Goal: Task Accomplishment & Management: Use online tool/utility

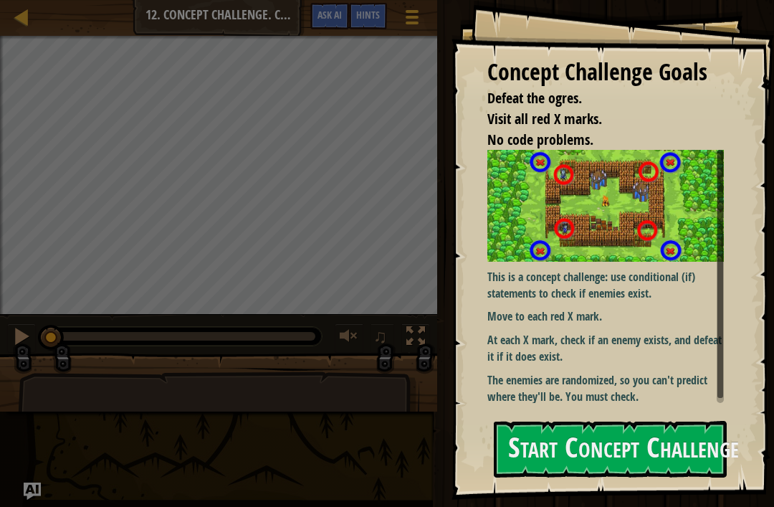
click at [649, 458] on button "Start Concept Challenge" at bounding box center [610, 449] width 233 height 57
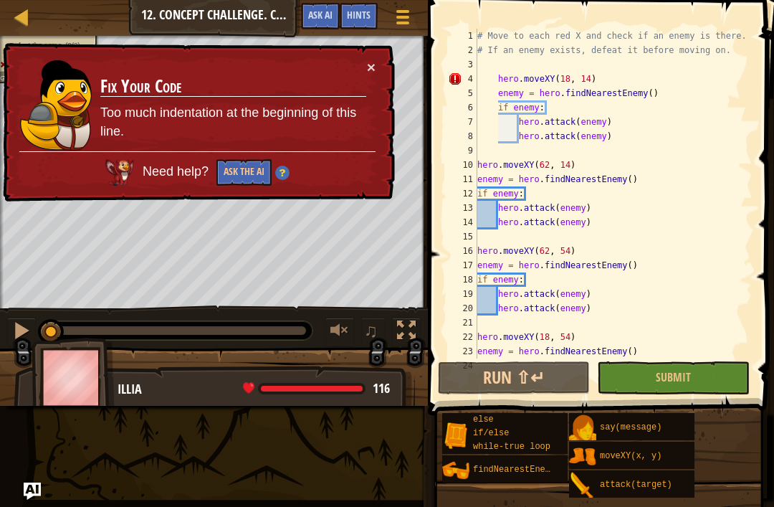
click at [363, 64] on td "Fix Your Code Too much indentation at the beginning of this line." at bounding box center [233, 105] width 267 height 92
click at [370, 69] on button "×" at bounding box center [371, 66] width 9 height 15
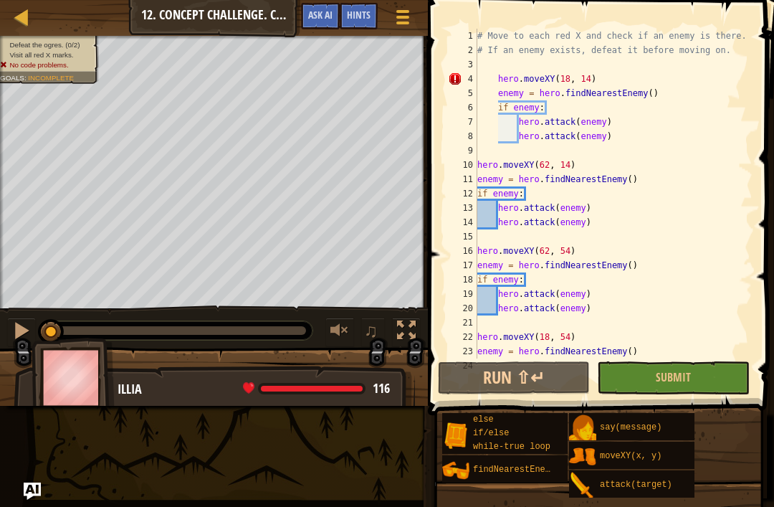
scroll to position [4, 0]
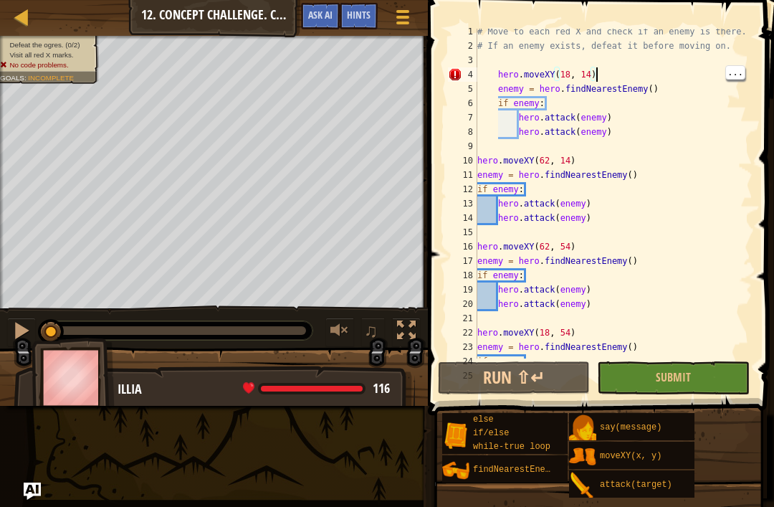
click at [643, 75] on div "# Move to each red X and check if an enemy is there. # If an enemy exists, defe…" at bounding box center [613, 203] width 278 height 358
click at [633, 75] on div "# Move to each red X and check if an enemy is there. # If an enemy exists, defe…" at bounding box center [613, 203] width 278 height 358
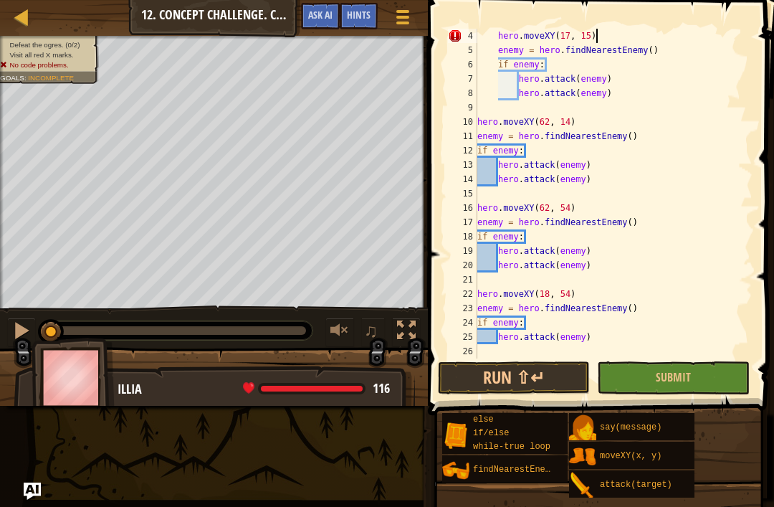
scroll to position [7, 9]
click at [562, 375] on button "Run ⇧↵" at bounding box center [514, 377] width 152 height 33
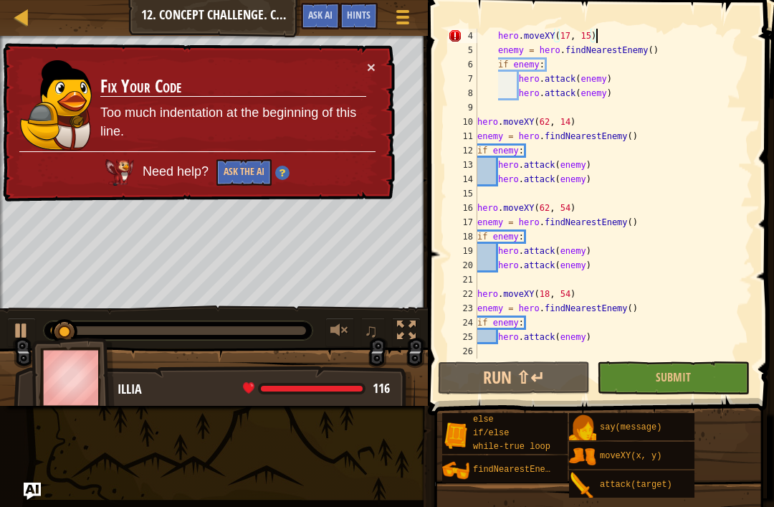
click at [372, 75] on button "×" at bounding box center [371, 66] width 9 height 15
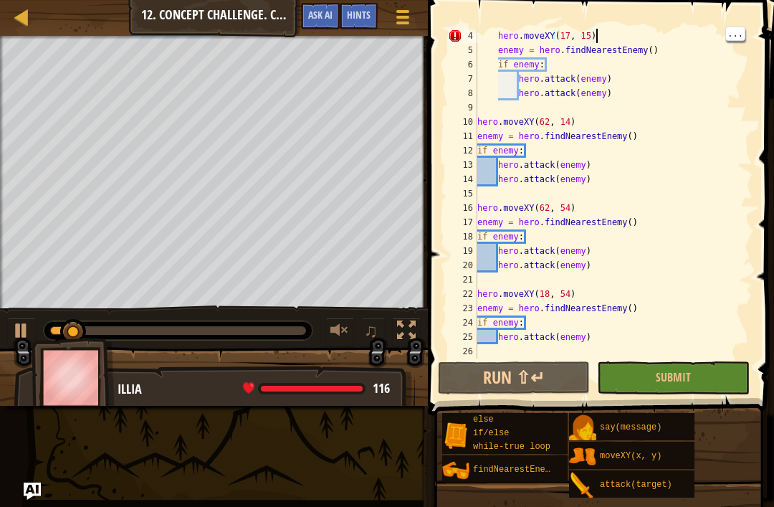
click at [625, 34] on div "hero . moveXY ( 17 , 15 ) enemy = hero . findNearestEnemy ( ) if enemy : hero .…" at bounding box center [613, 208] width 278 height 358
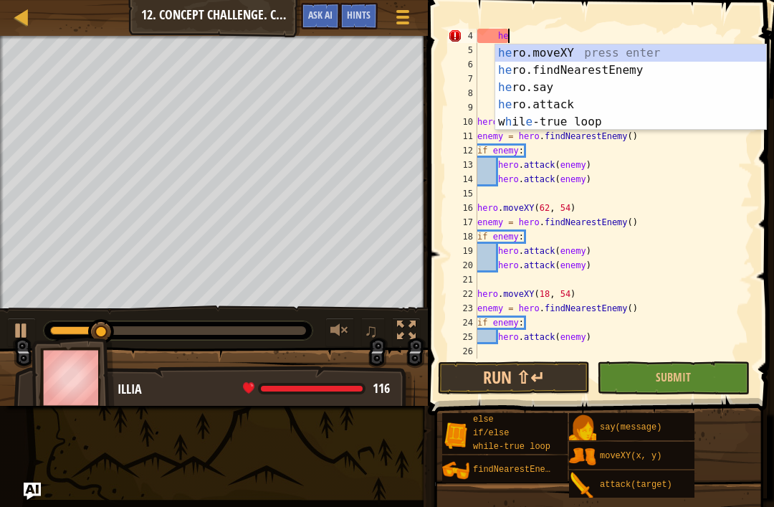
type textarea "h"
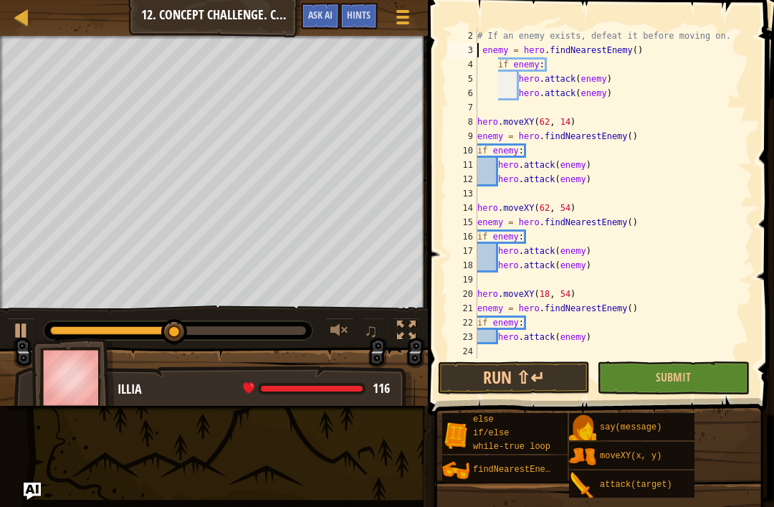
scroll to position [14, 0]
click at [547, 378] on button "Run ⇧↵" at bounding box center [514, 377] width 152 height 33
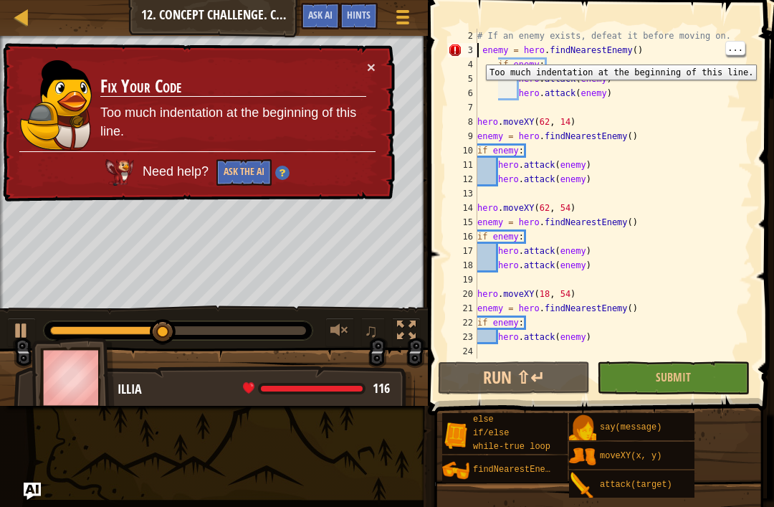
click at [23, 337] on div at bounding box center [21, 330] width 19 height 19
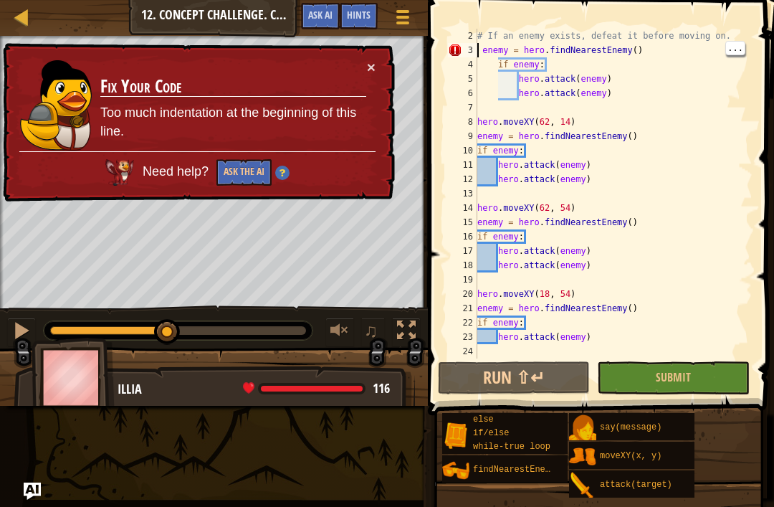
click at [604, 49] on div "# If an enemy exists, defeat it before moving on. enemy = hero . findNearestEne…" at bounding box center [613, 208] width 278 height 358
click at [254, 171] on button "Ask the AI" at bounding box center [243, 172] width 55 height 27
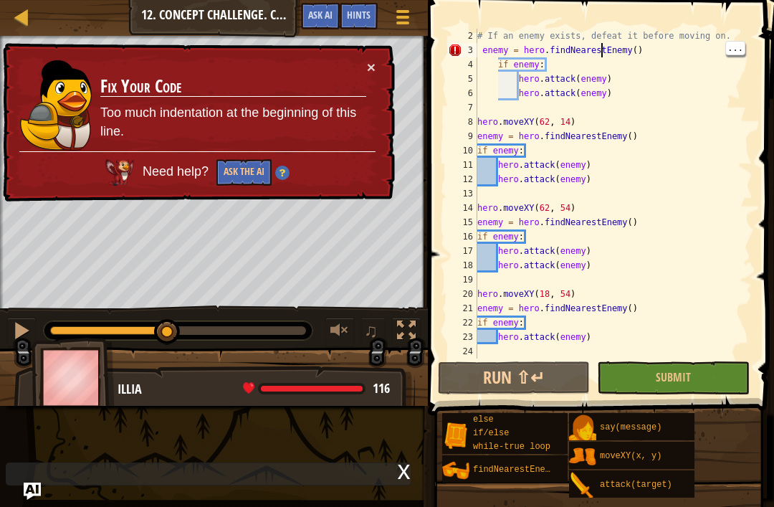
click at [246, 180] on button "Ask the AI" at bounding box center [243, 172] width 55 height 27
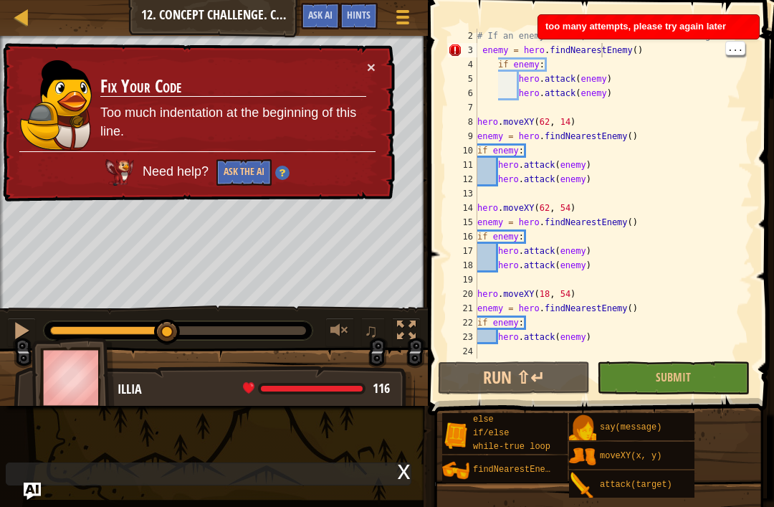
click at [243, 179] on button "Ask the AI" at bounding box center [243, 172] width 55 height 27
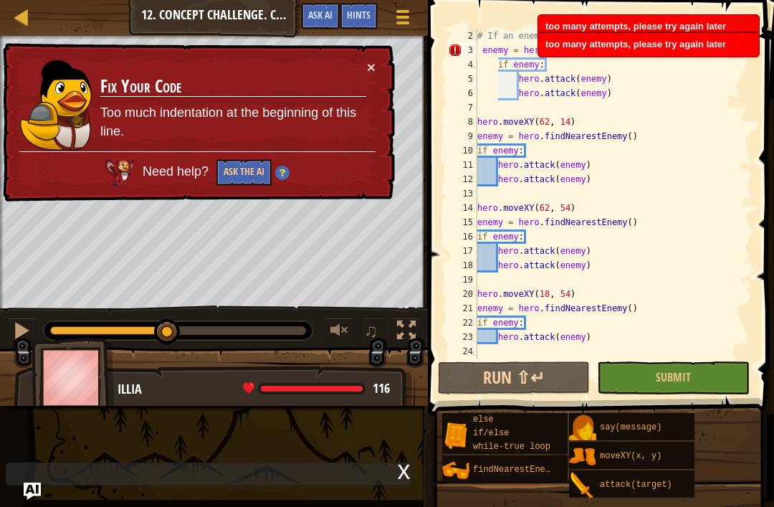
click at [367, 74] on button "×" at bounding box center [371, 66] width 9 height 15
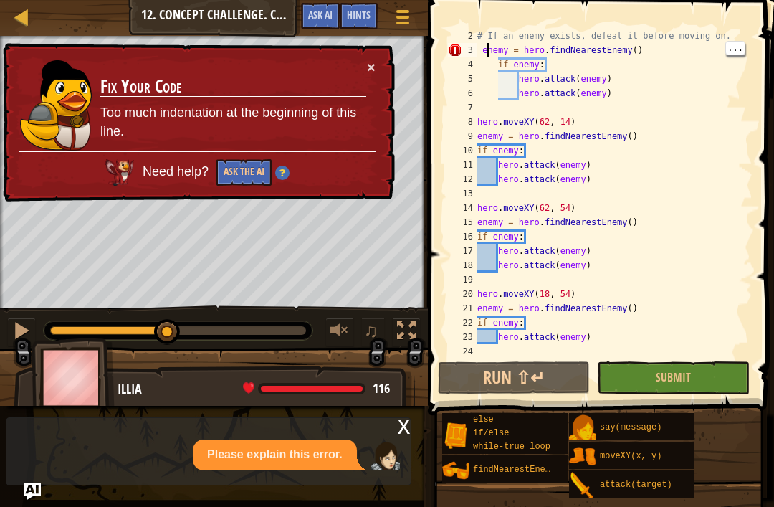
click at [485, 49] on div "# If an enemy exists, defeat it before moving on. enemy = hero . findNearestEne…" at bounding box center [613, 208] width 278 height 358
type textarea "# If an enemy exists, defeat it before moving on."
click at [732, 36] on div "# If an enemy exists, defeat it before moving on. enemy = hero . findNearestEne…" at bounding box center [613, 208] width 278 height 358
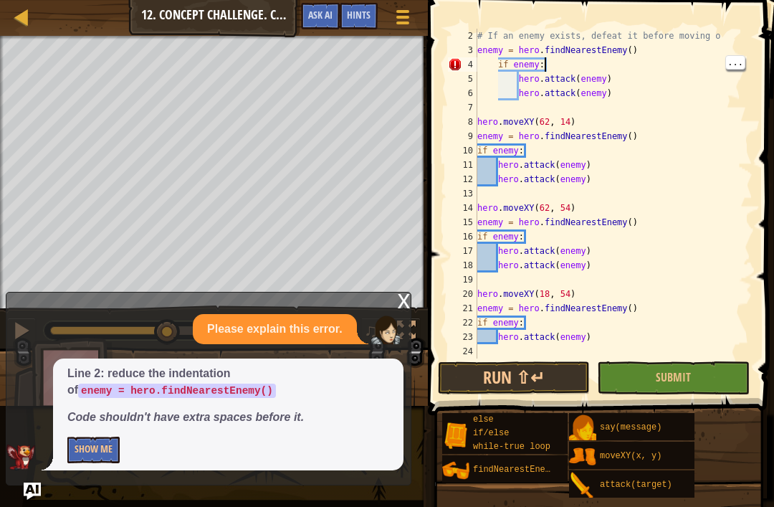
click at [496, 67] on div "# If an enemy exists, defeat it before moving o enemy = hero . findNearestEnemy…" at bounding box center [613, 208] width 278 height 358
type textarea "if enemy:"
click at [574, 369] on button "Run ⇧↵" at bounding box center [514, 377] width 152 height 33
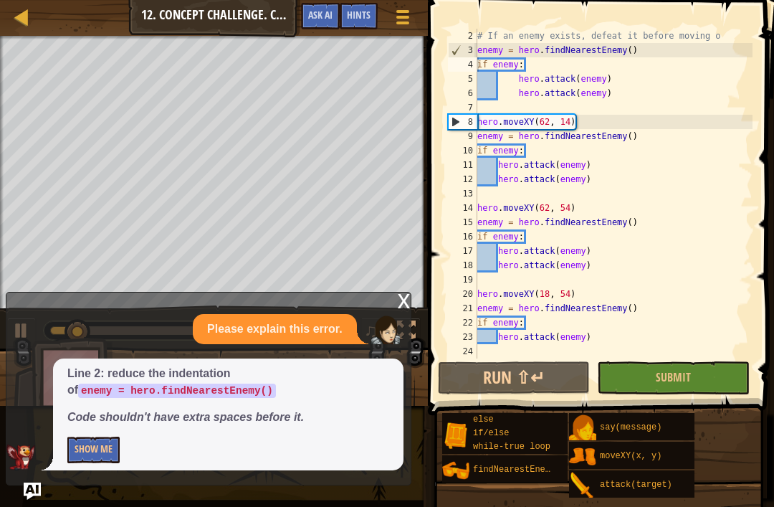
click at [557, 380] on button "Run ⇧↵" at bounding box center [514, 377] width 152 height 33
click at [401, 304] on div "x" at bounding box center [404, 299] width 13 height 14
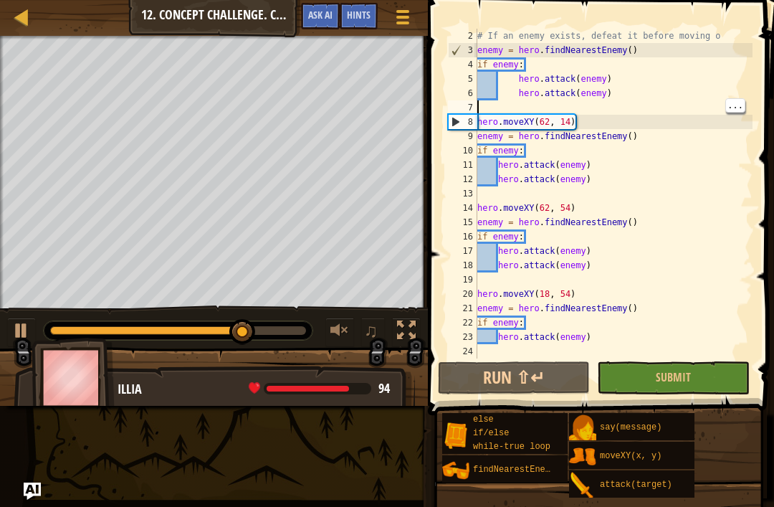
click at [527, 101] on div "# If an enemy exists, defeat it before moving o enemy = hero . findNearestEnemy…" at bounding box center [613, 208] width 278 height 358
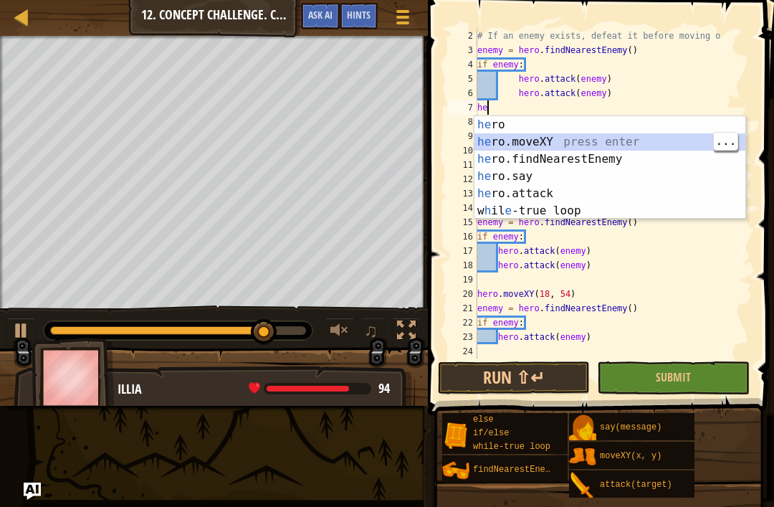
click at [629, 142] on div "he ro press enter he ro.moveXY press enter he ro.findNearestEnemy press enter h…" at bounding box center [609, 185] width 271 height 138
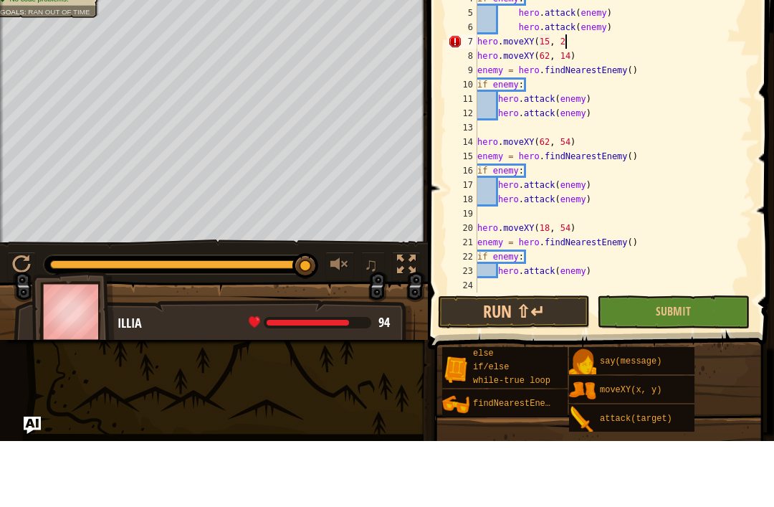
scroll to position [7, 7]
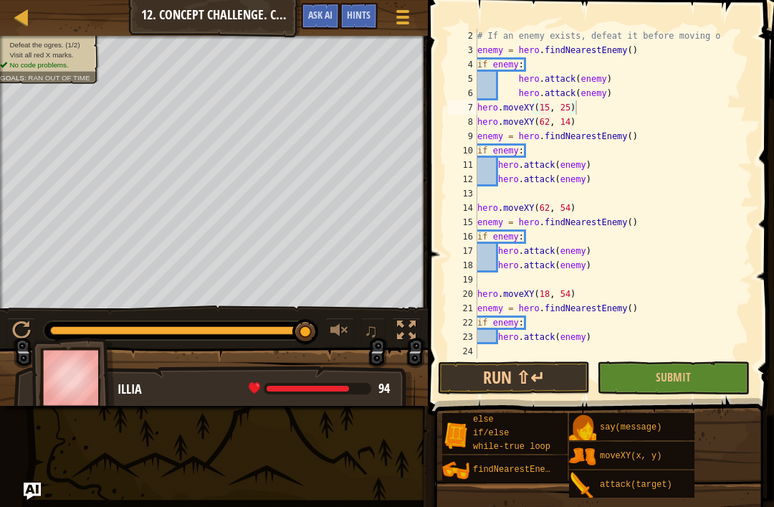
click at [552, 387] on button "Run ⇧↵" at bounding box center [514, 377] width 152 height 33
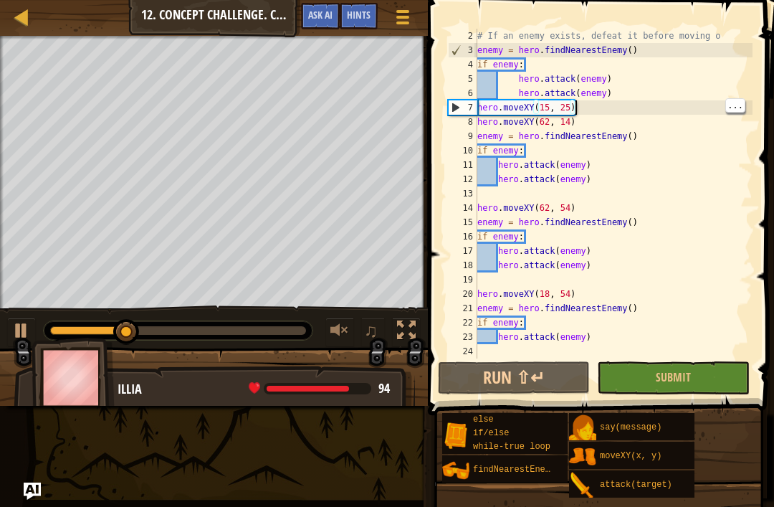
click at [633, 112] on div "# If an enemy exists, defeat it before moving o enemy = hero . findNearestEnemy…" at bounding box center [613, 208] width 278 height 358
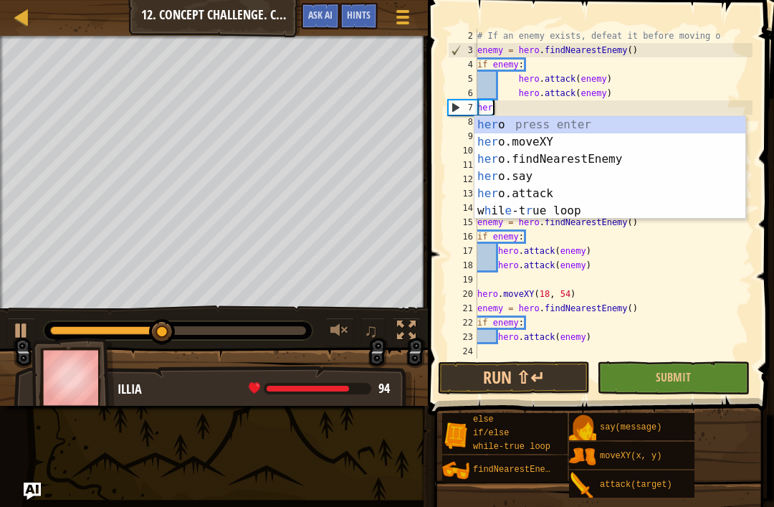
scroll to position [7, 0]
type textarea "h"
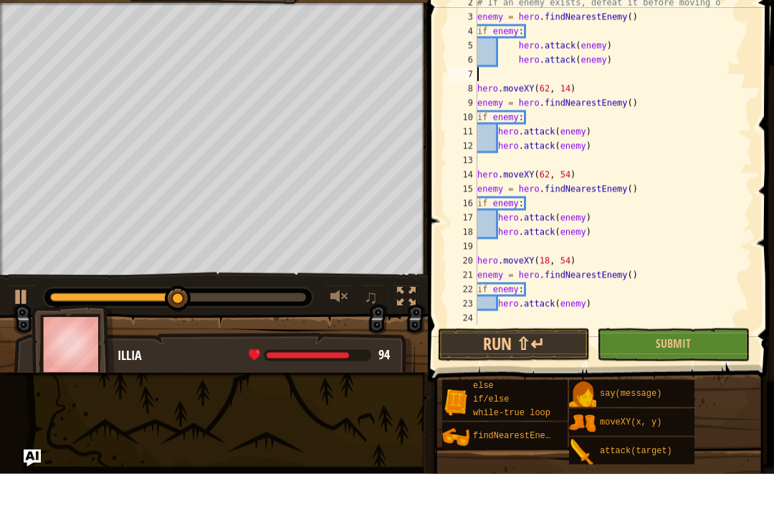
scroll to position [14, 0]
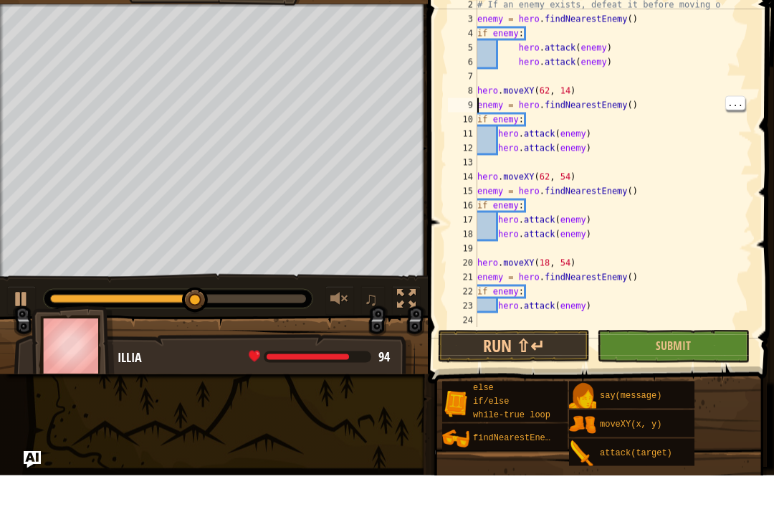
click at [476, 115] on div "8" at bounding box center [462, 122] width 29 height 14
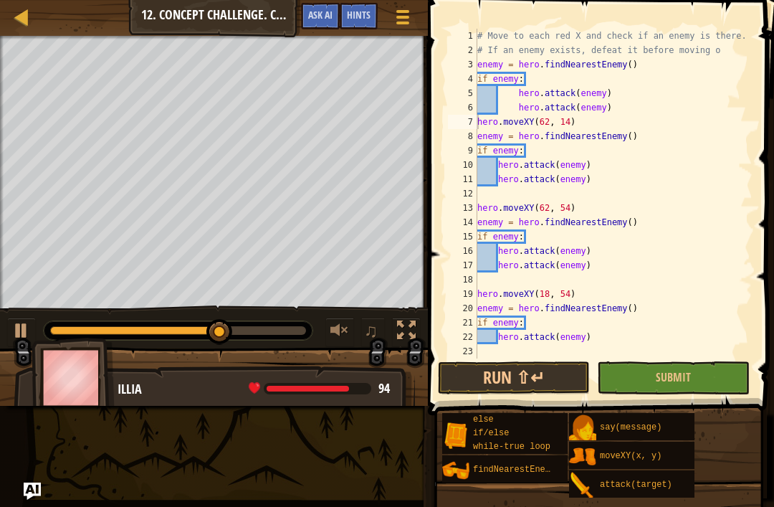
click at [576, 379] on button "Run ⇧↵" at bounding box center [514, 377] width 152 height 33
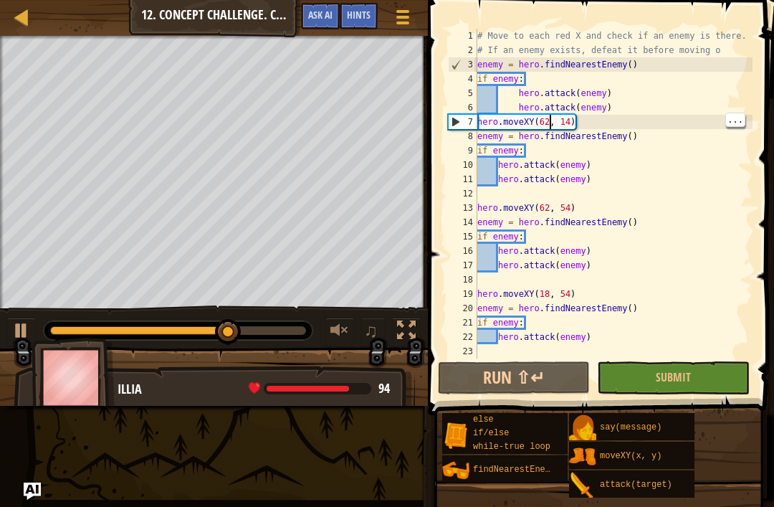
click at [549, 119] on div "# Move to each red X and check if an enemy is there. # If an enemy exists, defe…" at bounding box center [613, 208] width 278 height 358
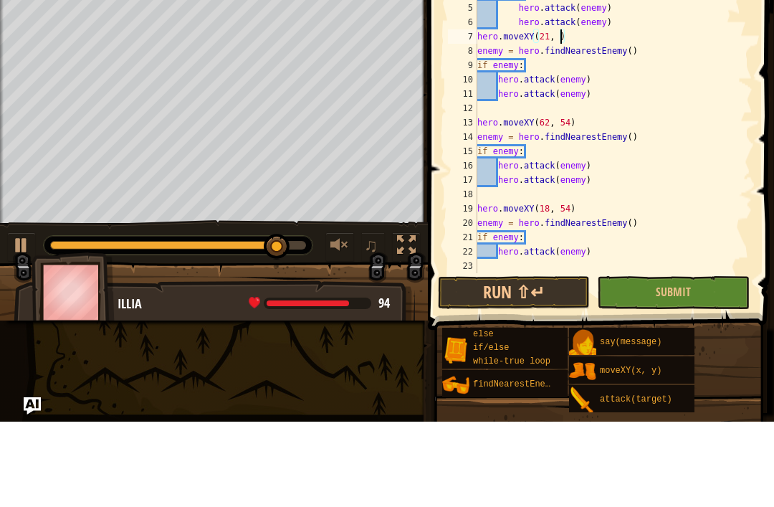
scroll to position [7, 7]
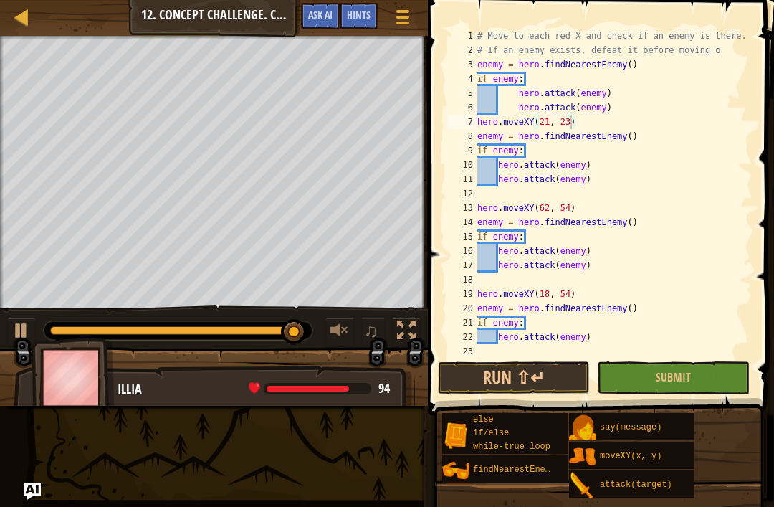
type textarea "hero.moveXY(21, 23)"
click at [534, 376] on button "Run ⇧↵" at bounding box center [514, 377] width 152 height 33
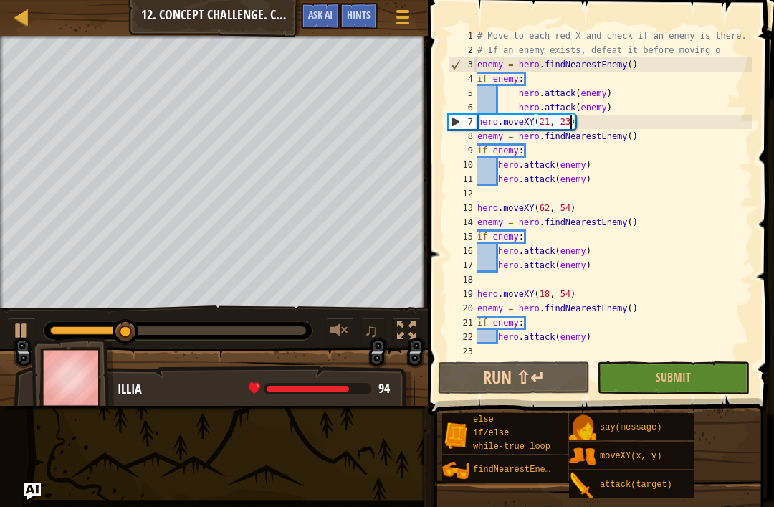
click at [4, 325] on div "♫" at bounding box center [214, 326] width 428 height 43
click at [30, 16] on div at bounding box center [22, 17] width 18 height 18
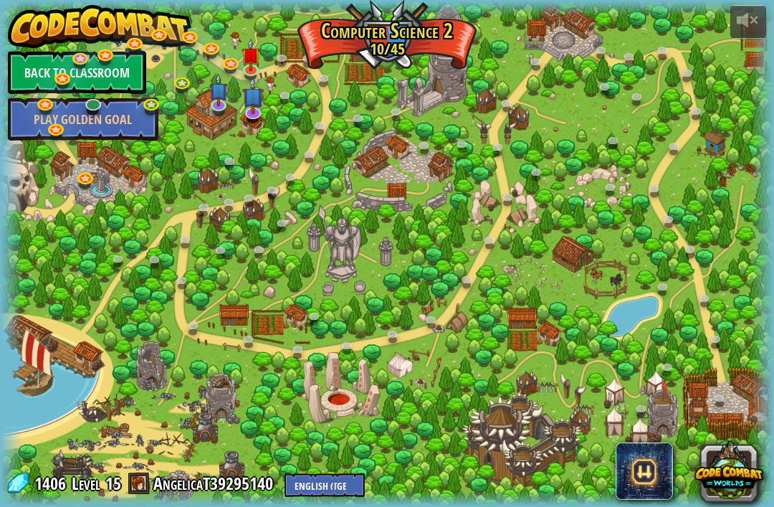
click at [222, 89] on img at bounding box center [218, 90] width 19 height 33
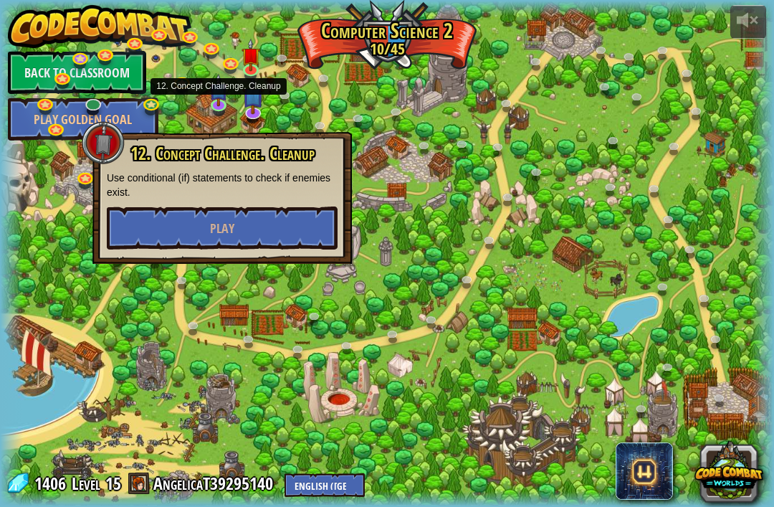
click at [281, 224] on button "Play" at bounding box center [222, 227] width 231 height 43
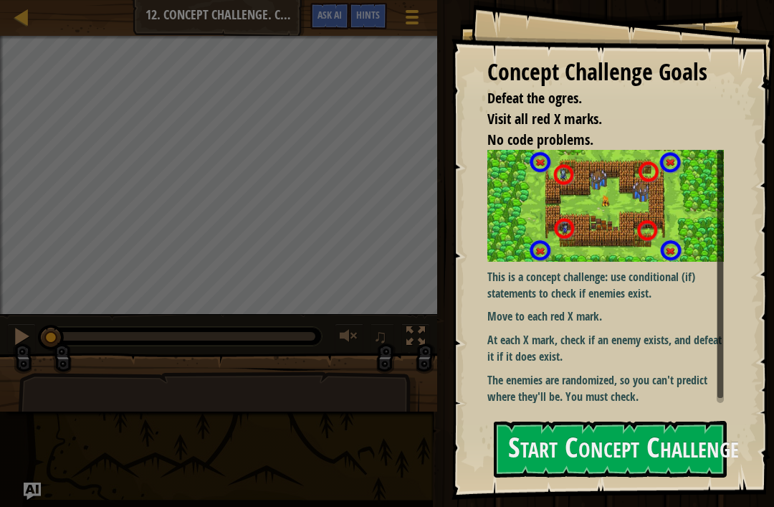
click at [487, 454] on div "Concept Challenge Goals Defeat the ogres. Visit all red X marks. No code proble…" at bounding box center [612, 249] width 322 height 499
click at [506, 432] on button "Start Concept Challenge" at bounding box center [610, 449] width 233 height 57
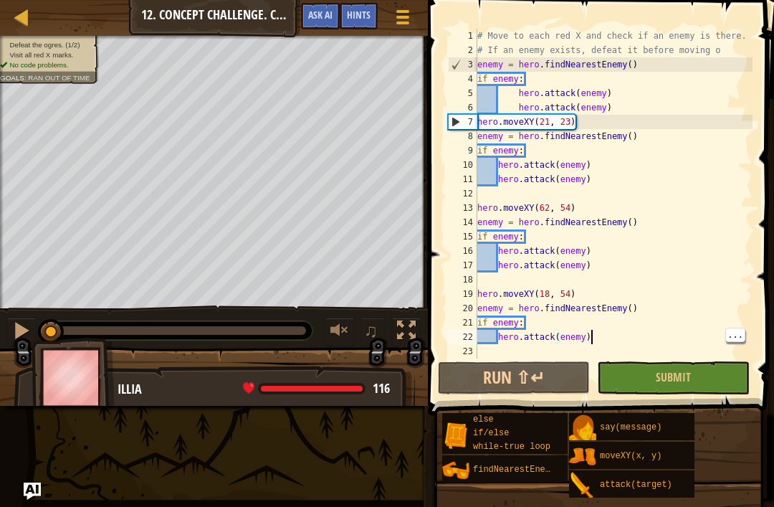
click at [635, 337] on div "# Move to each red X and check if an enemy is there. # If an enemy exists, defe…" at bounding box center [613, 208] width 278 height 358
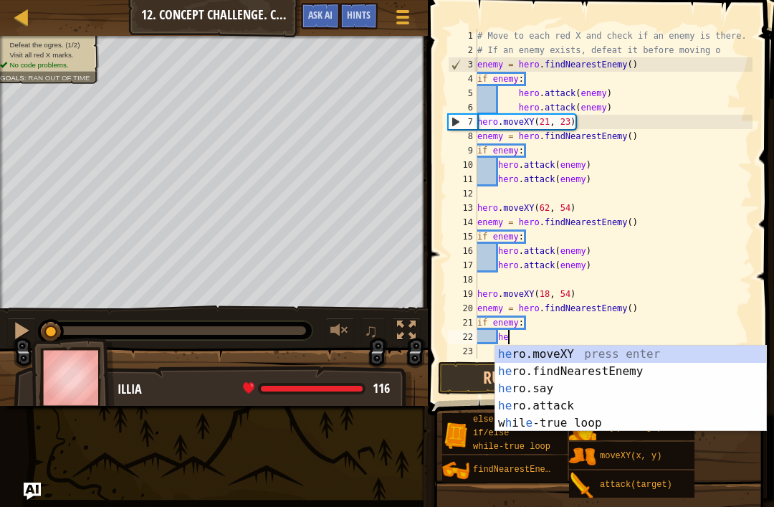
type textarea "h"
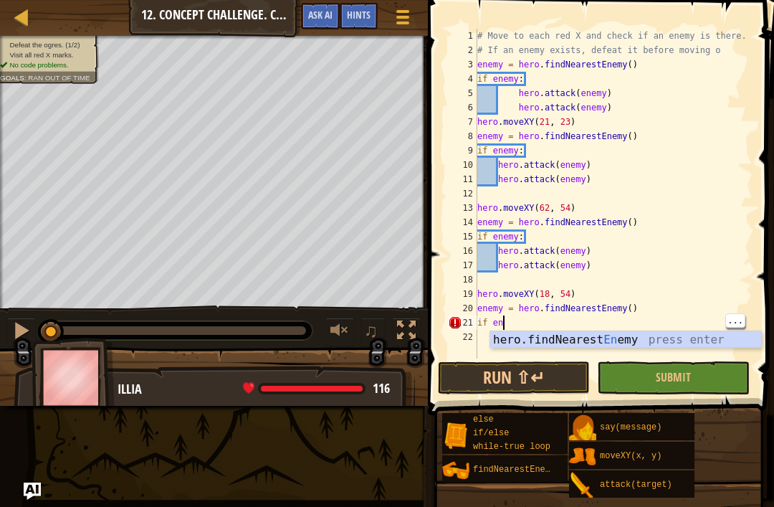
click at [612, 328] on div "# Move to each red X and check if an enemy is there. # If an enemy exists, defe…" at bounding box center [613, 208] width 278 height 358
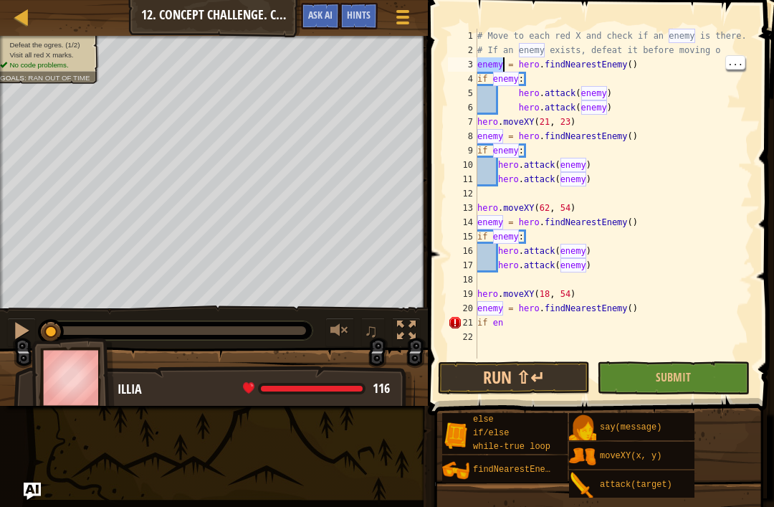
click at [494, 68] on div "# Move to each red X and check if an enemy is there. # If an enemy exists, defe…" at bounding box center [613, 208] width 278 height 358
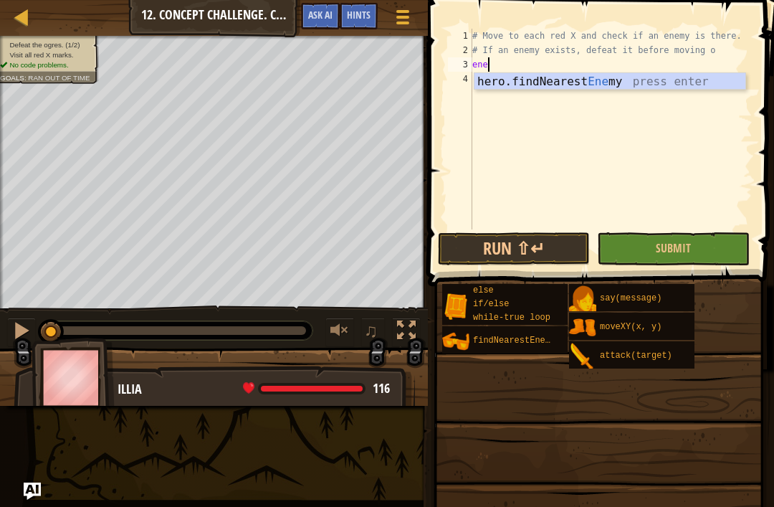
type textarea "e"
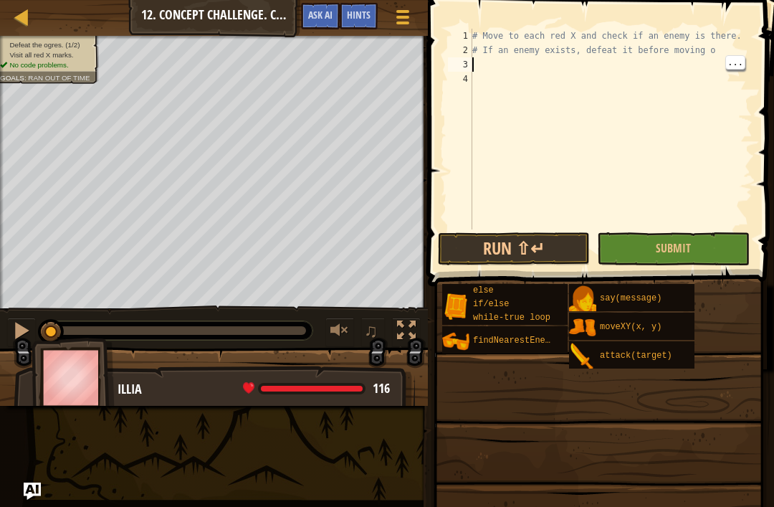
click at [512, 69] on div "# Move to each red X and check if an enemy is there. # If an enemy exists, defe…" at bounding box center [611, 143] width 284 height 229
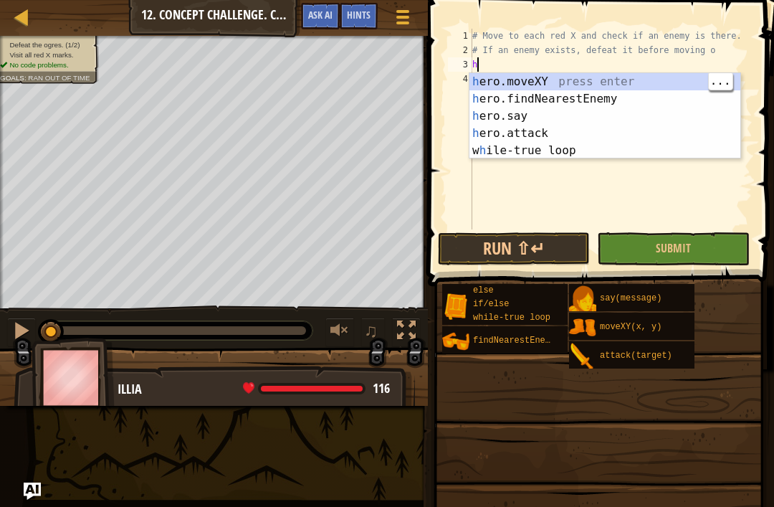
click at [632, 86] on div "h ero.moveXY press enter h ero.findNearestEnemy press enter h ero.say press ent…" at bounding box center [604, 133] width 271 height 120
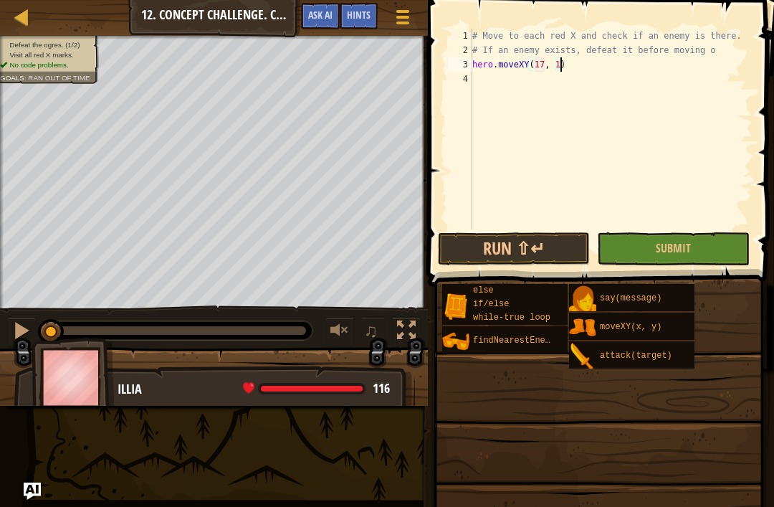
scroll to position [7, 7]
type textarea "hero.moveXY(17, 13)"
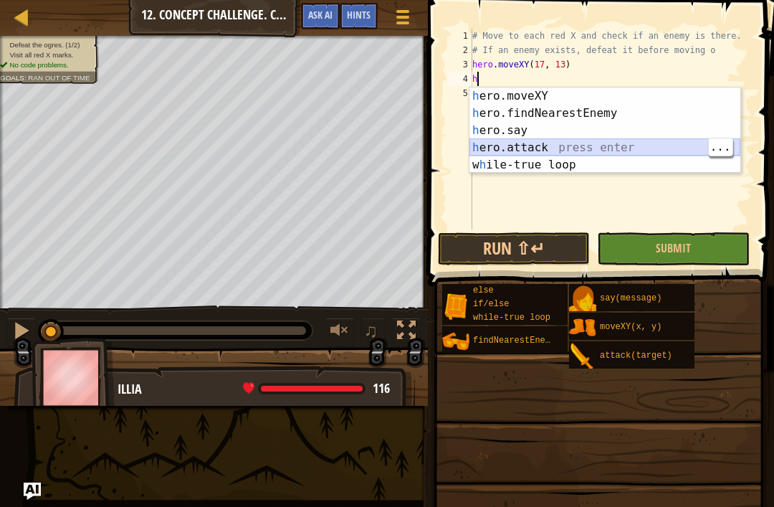
click at [599, 148] on div "h ero.moveXY press enter h ero.findNearestEnemy press enter h ero.say press ent…" at bounding box center [604, 147] width 271 height 120
type textarea "hero.attack(enemy)"
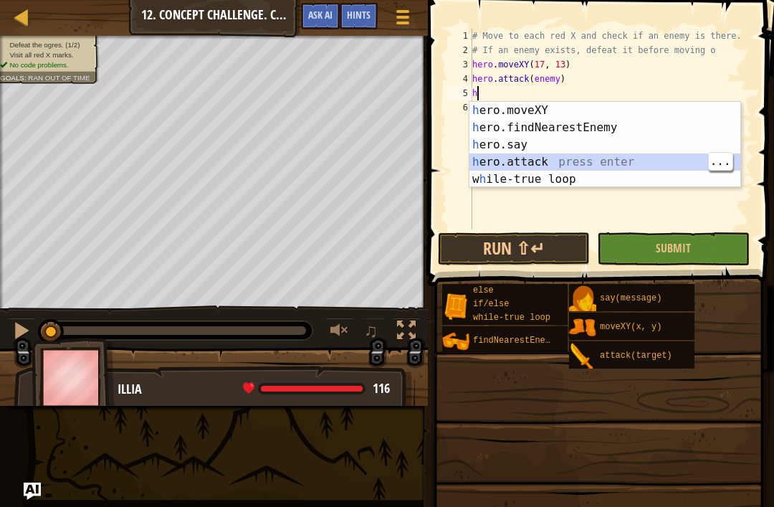
click at [590, 161] on div "h ero.moveXY press enter h ero.findNearestEnemy press enter h ero.say press ent…" at bounding box center [604, 162] width 271 height 120
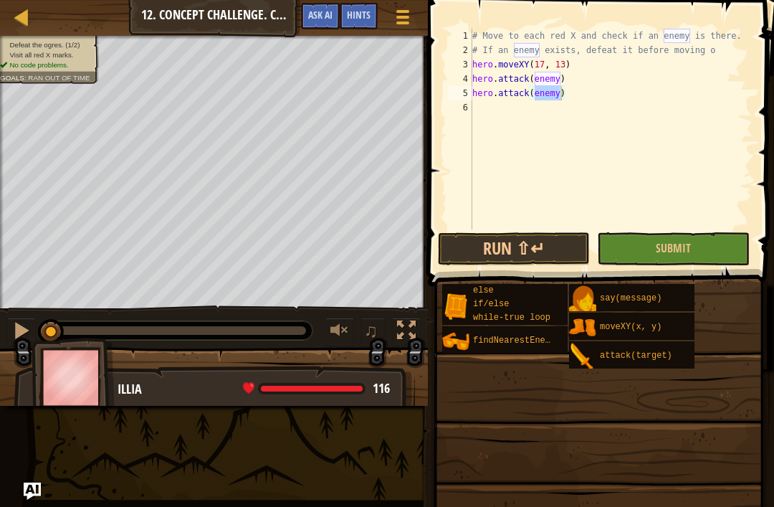
click at [462, 237] on button "Run ⇧↵" at bounding box center [514, 248] width 152 height 33
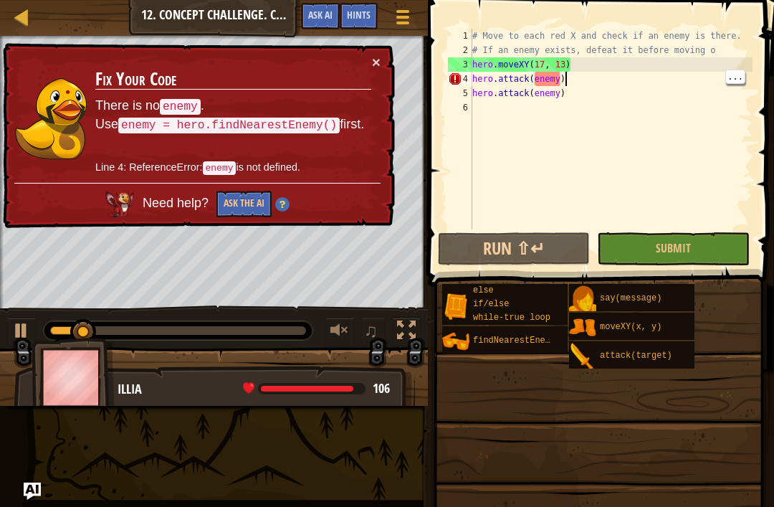
click at [613, 77] on div "# Move to each red X and check if an enemy is there. # If an enemy exists, defe…" at bounding box center [611, 143] width 284 height 229
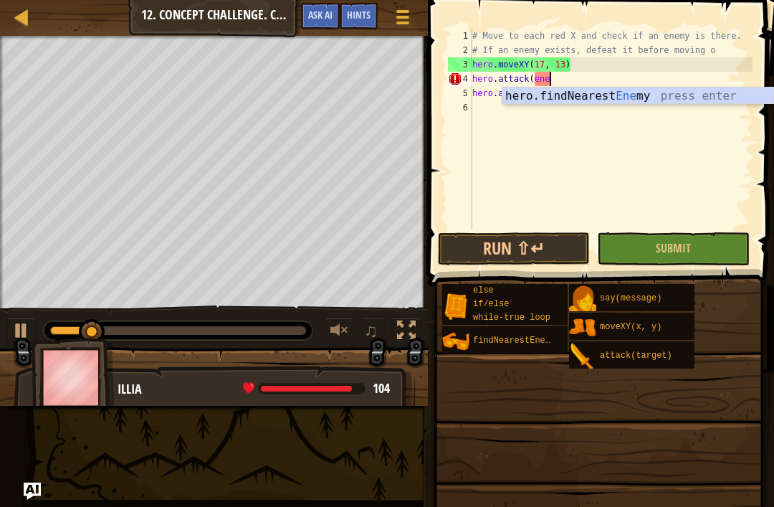
type textarea "hero.attack(en"
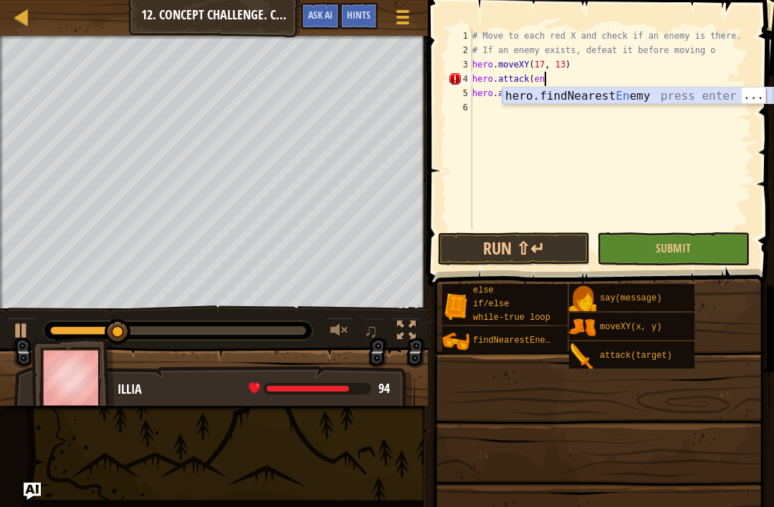
click at [688, 96] on div "hero.findNearest En emy press enter" at bounding box center [637, 113] width 271 height 52
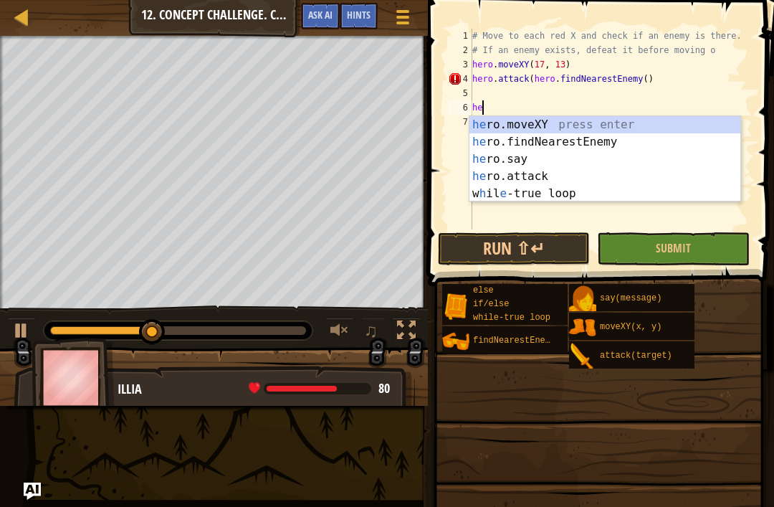
type textarea "h"
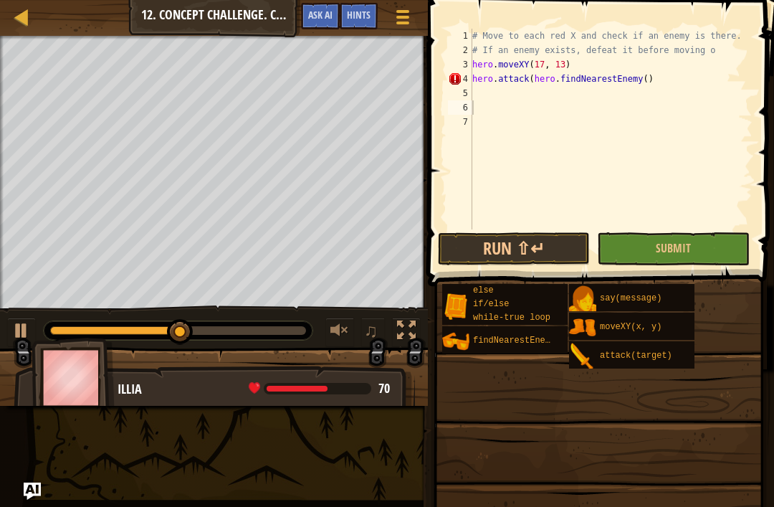
click at [532, 253] on button "Run ⇧↵" at bounding box center [514, 248] width 152 height 33
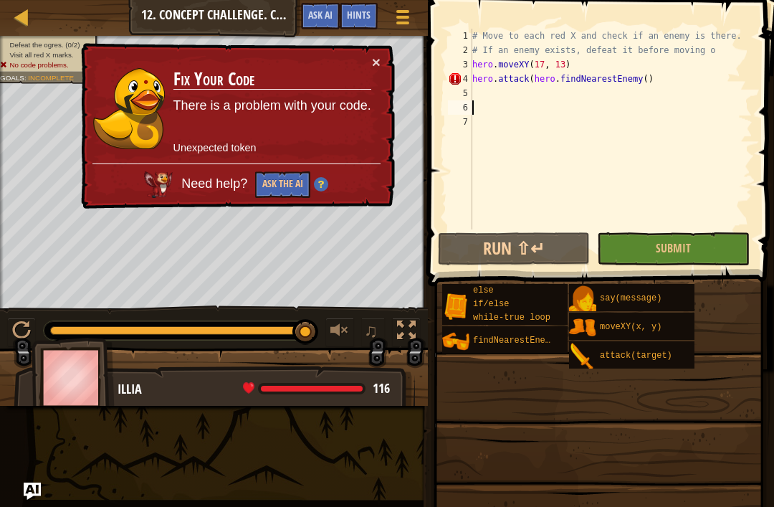
click at [380, 64] on button "×" at bounding box center [376, 61] width 9 height 15
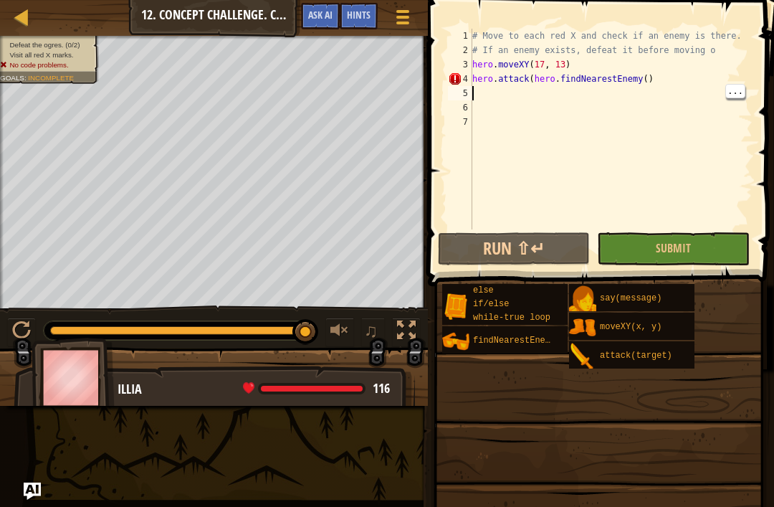
click at [658, 87] on div "# Move to each red X and check if an enemy is there. # If an enemy exists, defe…" at bounding box center [611, 143] width 284 height 229
type textarea "he"
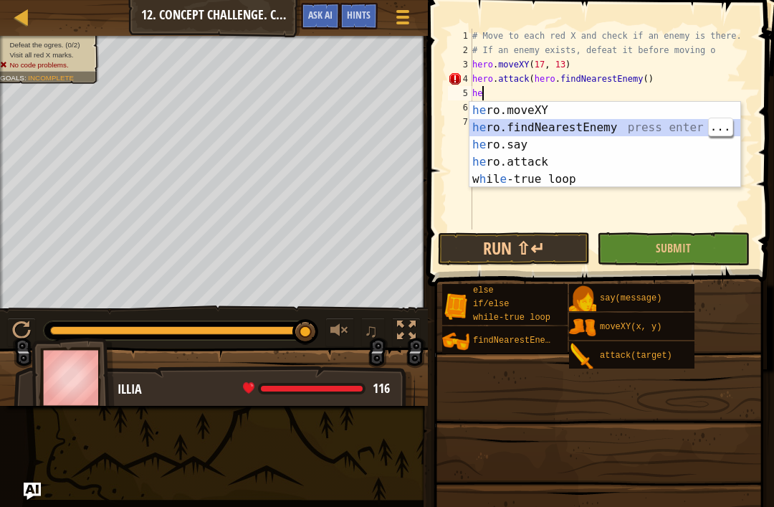
click at [659, 132] on div "he ro.moveXY press enter he ro.findNearestEnemy press enter he ro.say press ent…" at bounding box center [604, 162] width 271 height 120
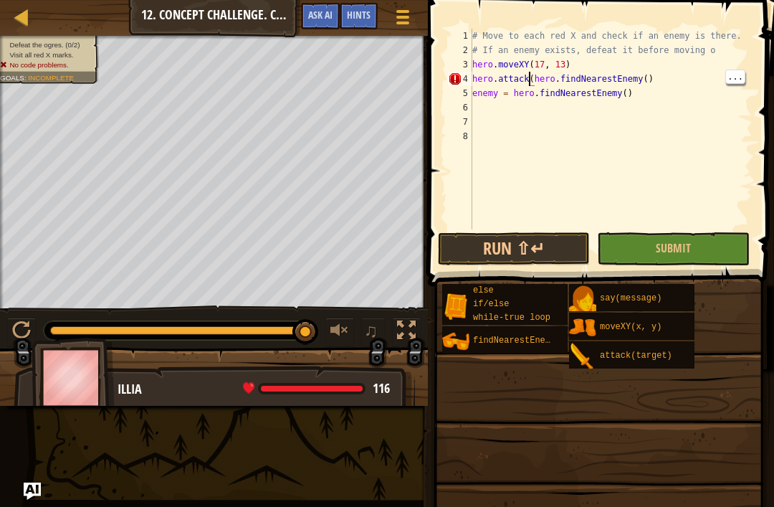
click at [532, 82] on div "# Move to each red X and check if an enemy is there. # If an enemy exists, defe…" at bounding box center [611, 143] width 284 height 229
click at [531, 76] on div "# Move to each red X and check if an enemy is there. # If an enemy exists, defe…" at bounding box center [611, 143] width 284 height 229
type textarea "enemy =(hero.findNearestEnemy()"
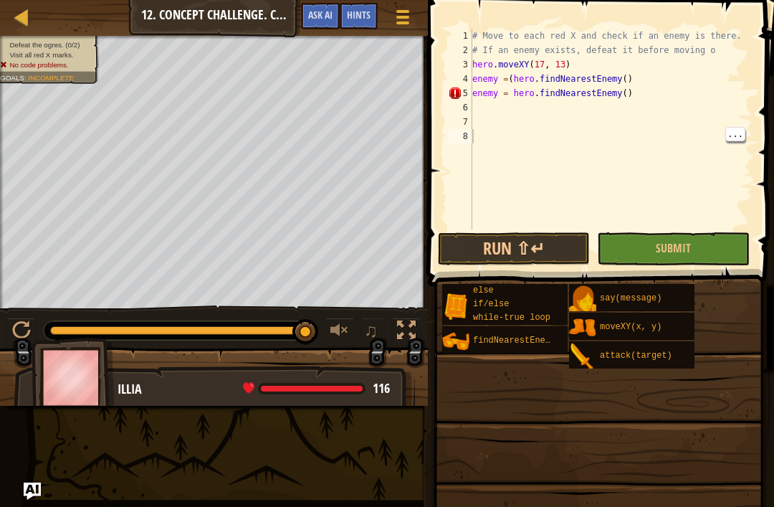
click at [555, 256] on button "Run ⇧↵" at bounding box center [514, 248] width 152 height 33
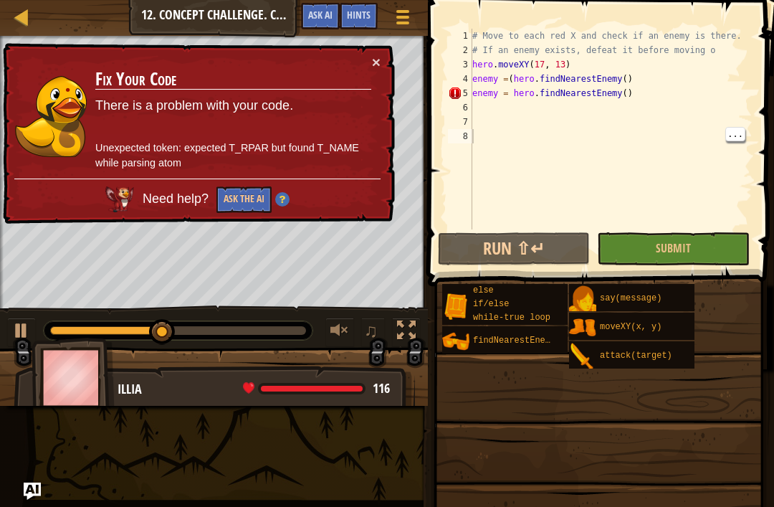
click at [480, 104] on div "# Move to each red X and check if an enemy is there. # If an enemy exists, defe…" at bounding box center [611, 143] width 284 height 229
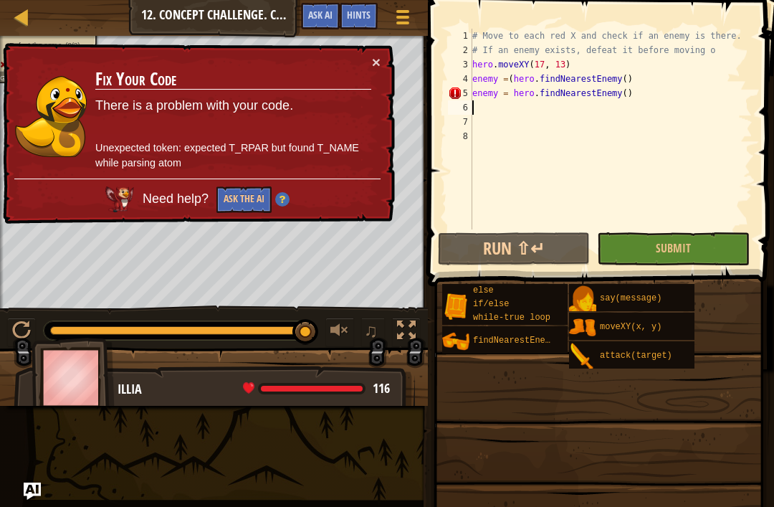
click at [381, 53] on div "× Fix Your Code There is a problem with your code. Unexpected token: expected T…" at bounding box center [197, 133] width 395 height 181
click at [378, 65] on button "×" at bounding box center [376, 61] width 9 height 15
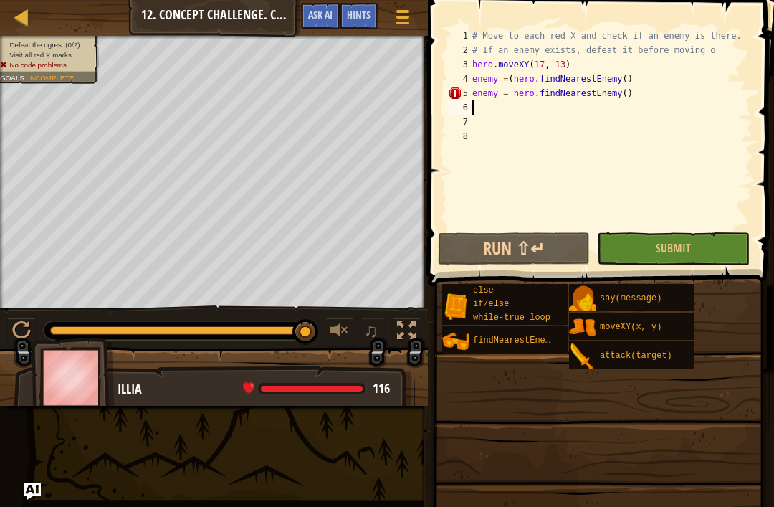
type textarea "enemy = hero.findNearestEnemy()"
click at [485, 90] on div "# Move to each red X and check if an enemy is there. # If an enemy exists, defe…" at bounding box center [611, 143] width 284 height 229
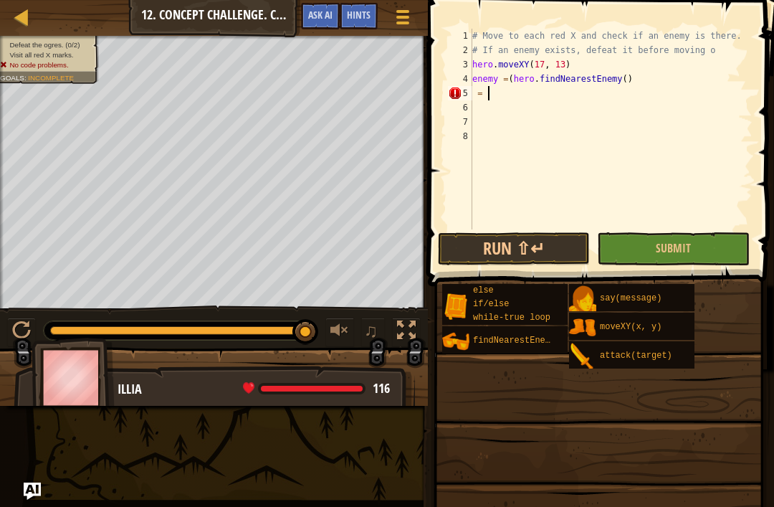
type textarea "="
click at [647, 80] on div "# Move to each red X and check if an enemy is there. # If an enemy exists, defe…" at bounding box center [611, 143] width 284 height 229
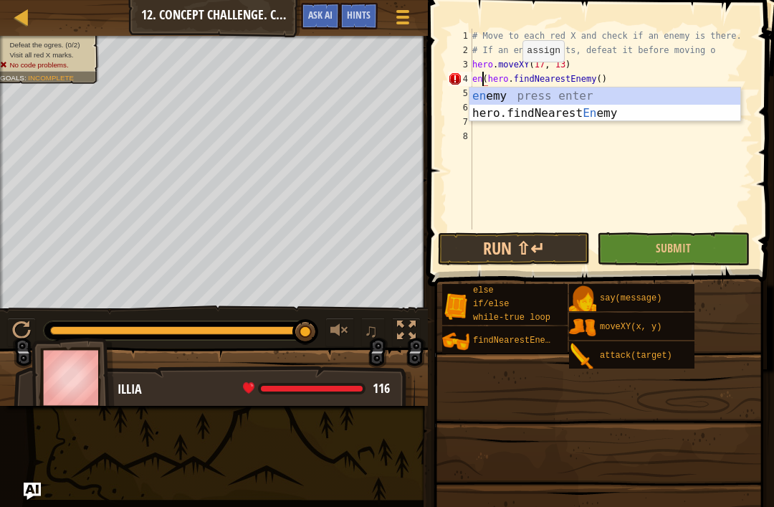
type textarea "(hero.findNearestEnemy()"
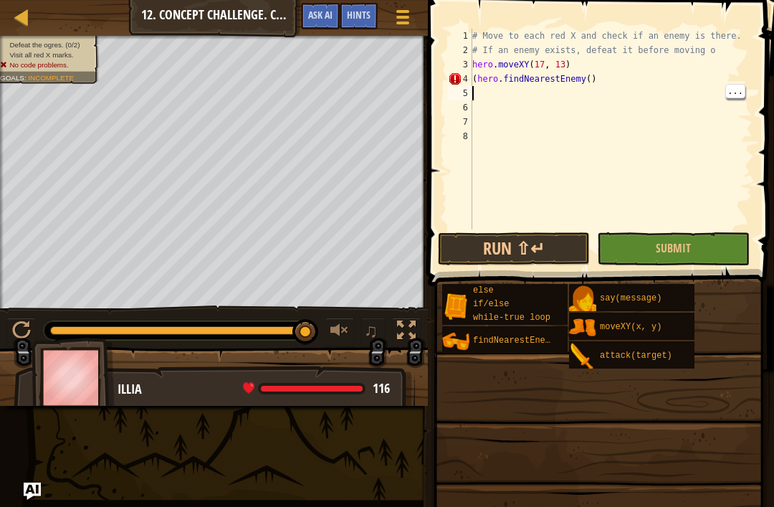
click at [634, 90] on div "# Move to each red X and check if an enemy is there. # If an enemy exists, defe…" at bounding box center [610, 143] width 283 height 229
click at [638, 82] on div "# Move to each red X and check if an enemy is there. # If an enemy exists, defe…" at bounding box center [610, 143] width 283 height 229
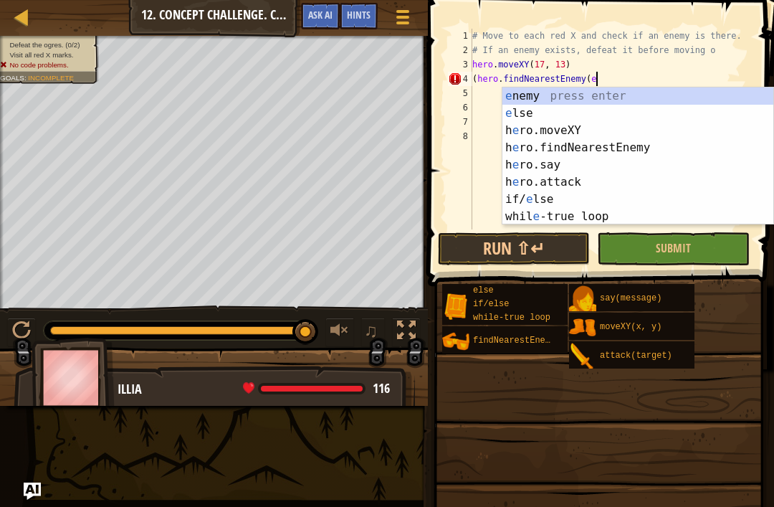
scroll to position [7, 10]
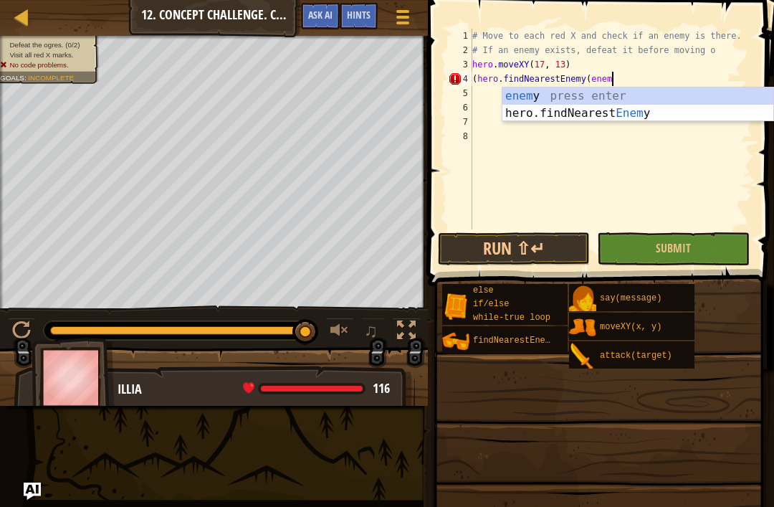
type textarea "(hero.findNearestEnemy(enemy"
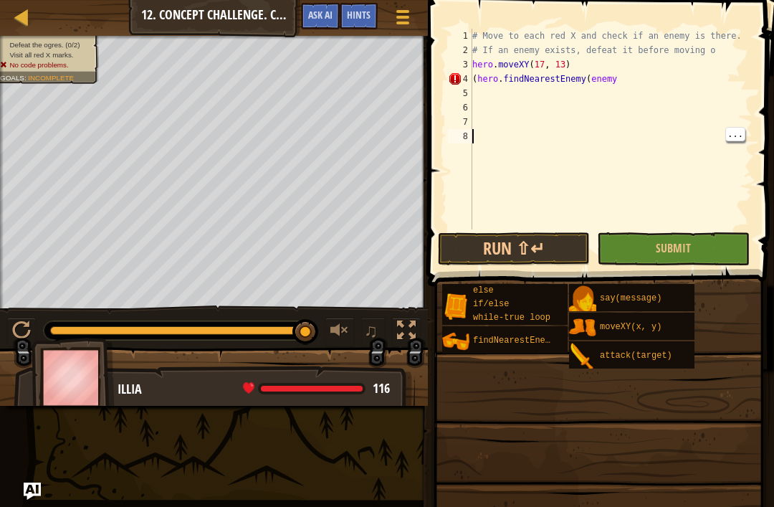
click at [643, 82] on div "# Move to each red X and check if an enemy is there. # If an enemy exists, defe…" at bounding box center [610, 143] width 283 height 229
type textarea "(hero.findNearestEnemy(enemy)"
click at [547, 256] on button "Run ⇧↵" at bounding box center [514, 248] width 152 height 33
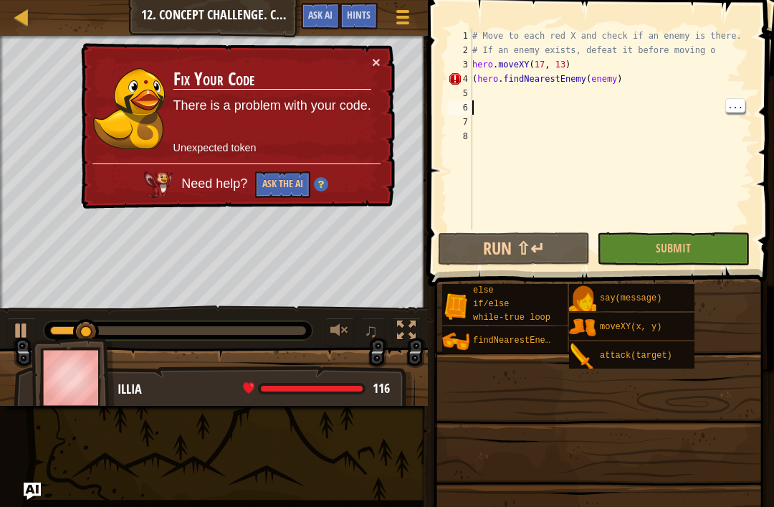
click at [360, 67] on td "Fix Your Code There is a problem with your code. Unexpected token" at bounding box center [272, 108] width 199 height 109
click at [671, 82] on div "# Move to each red X and check if an enemy is there. # If an enemy exists, defe…" at bounding box center [610, 143] width 283 height 229
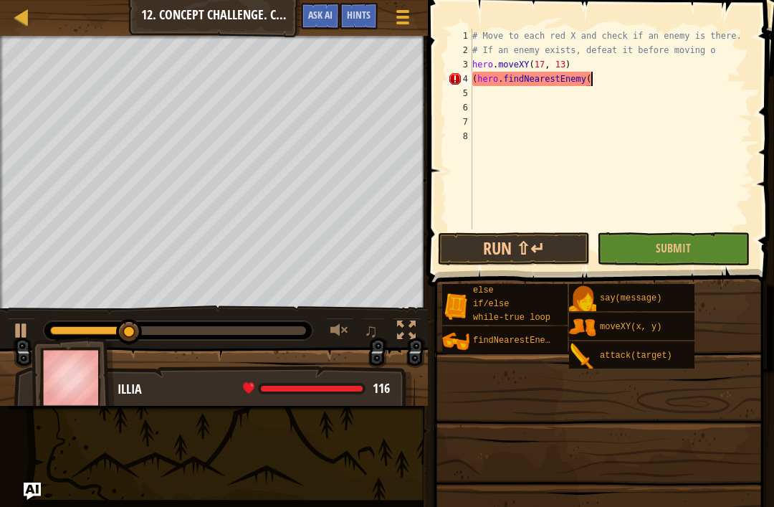
type textarea "(hero.findNearestEnemy"
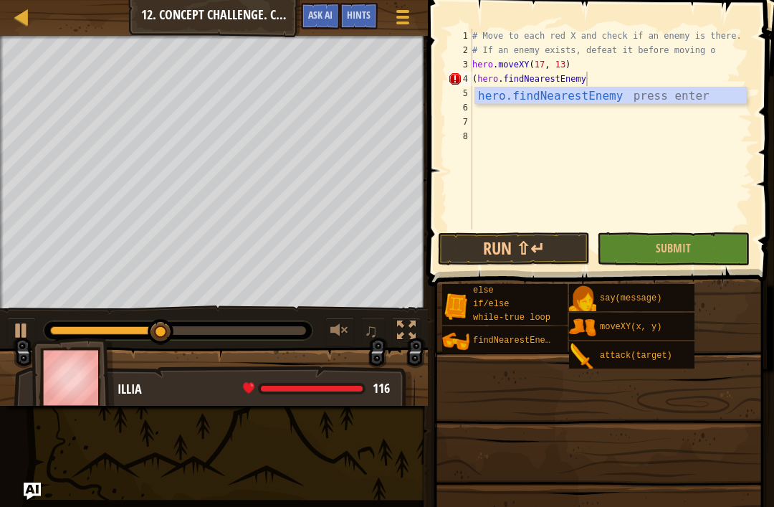
click at [555, 259] on button "Run ⇧↵" at bounding box center [514, 248] width 152 height 33
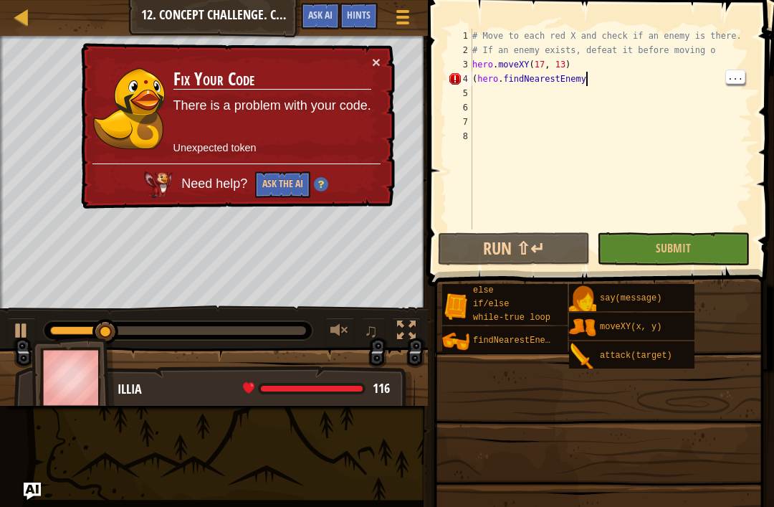
click at [663, 87] on div "# Move to each red X and check if an enemy is there. # If an enemy exists, defe…" at bounding box center [610, 143] width 283 height 229
click at [478, 73] on div "# Move to each red X and check if an enemy is there. # If an enemy exists, defe…" at bounding box center [610, 143] width 283 height 229
type textarea "hero.findNearestEnemy"
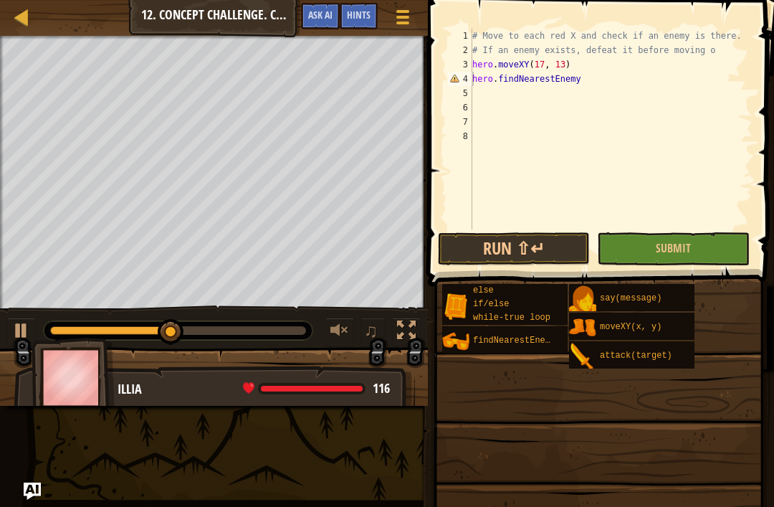
click at [555, 258] on button "Run ⇧↵" at bounding box center [514, 248] width 152 height 33
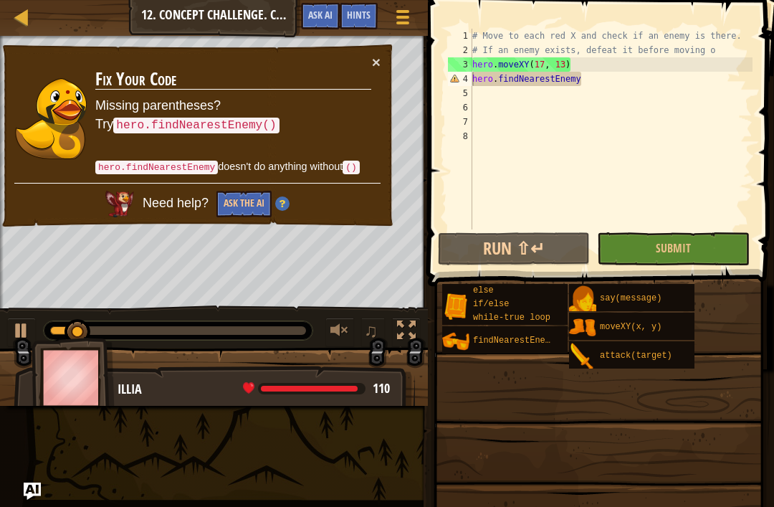
click at [373, 57] on button "×" at bounding box center [376, 61] width 9 height 15
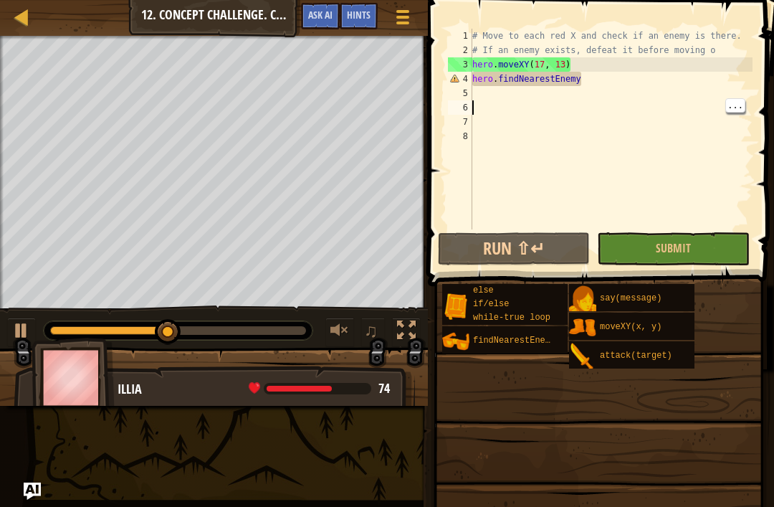
click at [573, 100] on div "# Move to each red X and check if an enemy is there. # If an enemy exists, defe…" at bounding box center [610, 143] width 283 height 229
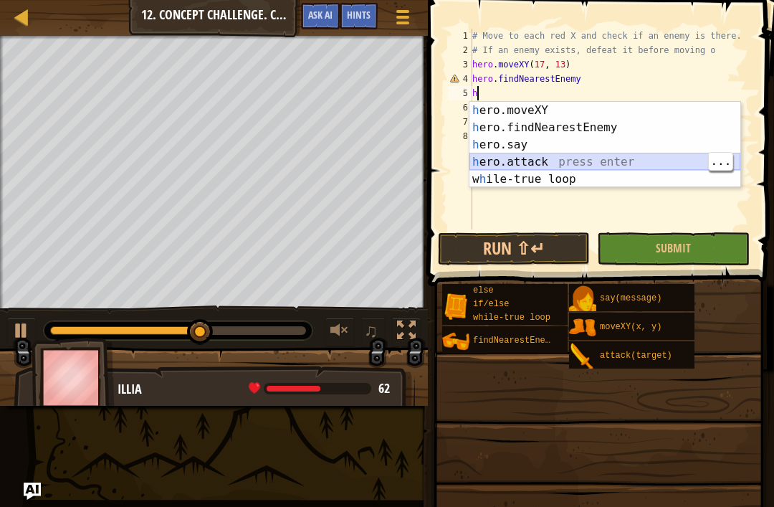
click at [585, 165] on div "h ero.moveXY press enter h ero.findNearestEnemy press enter h ero.say press ent…" at bounding box center [604, 162] width 271 height 120
type textarea "hero.attack(enemy)"
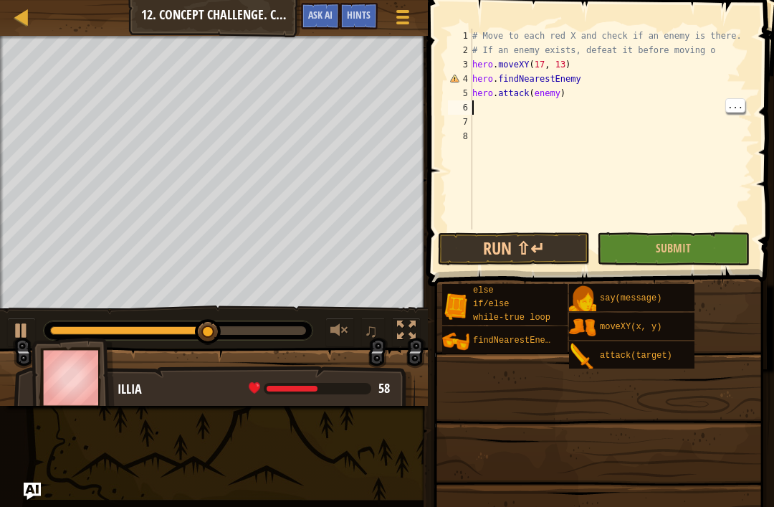
click at [519, 109] on div "# Move to each red X and check if an enemy is there. # If an enemy exists, defe…" at bounding box center [610, 143] width 283 height 229
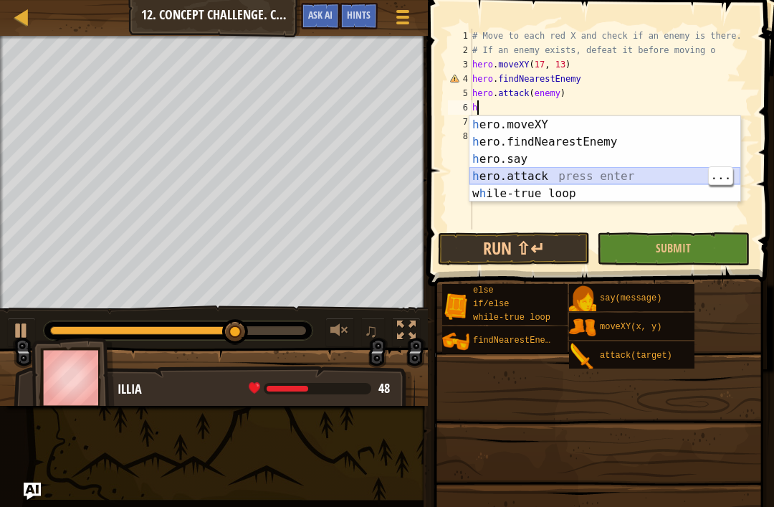
click at [576, 178] on div "h ero.moveXY press enter h ero.findNearestEnemy press enter h ero.say press ent…" at bounding box center [604, 176] width 271 height 120
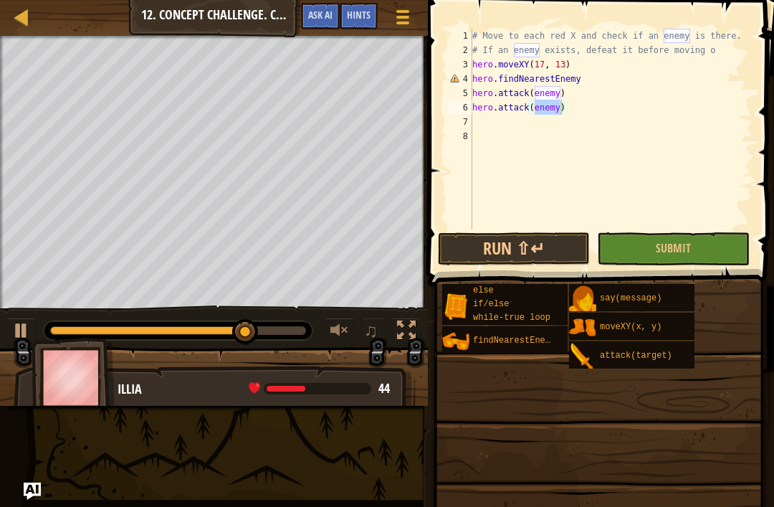
click at [545, 254] on button "Run ⇧↵" at bounding box center [514, 248] width 152 height 33
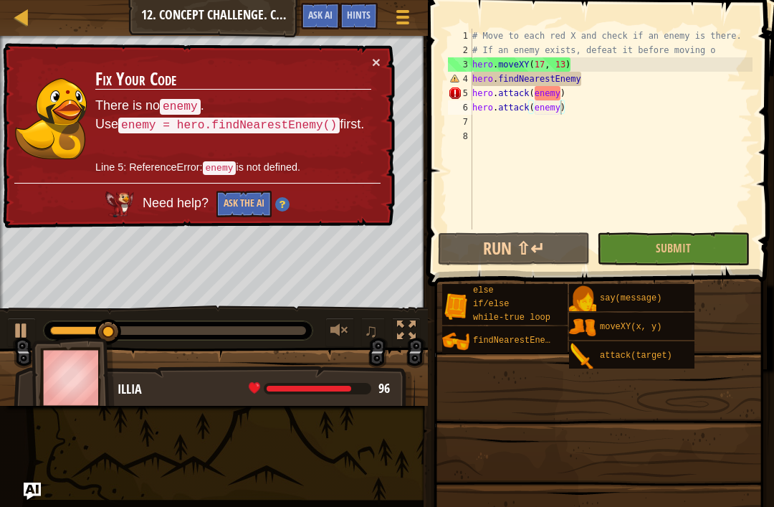
click at [375, 67] on button "×" at bounding box center [376, 61] width 9 height 15
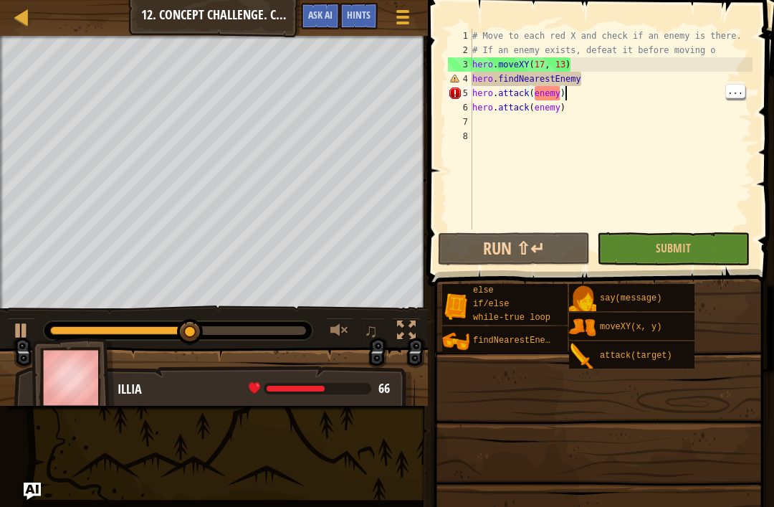
click at [597, 96] on div "# Move to each red X and check if an enemy is there. # If an enemy exists, defe…" at bounding box center [610, 143] width 283 height 229
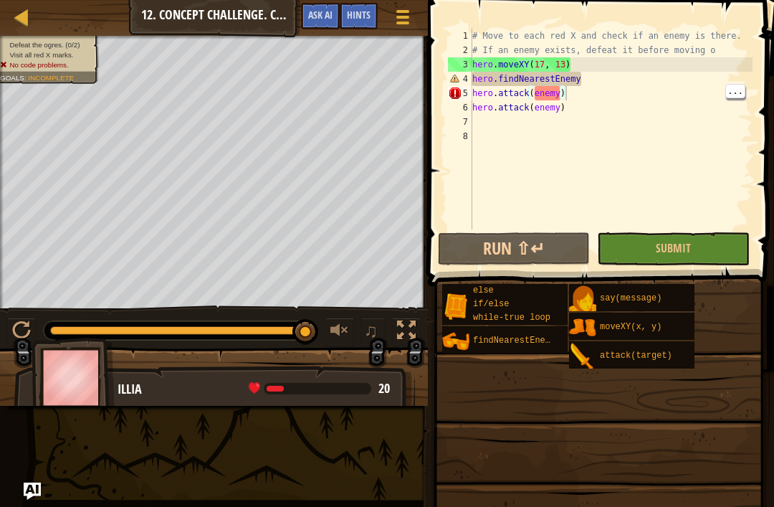
click at [600, 102] on div "# Move to each red X and check if an enemy is there. # If an enemy exists, defe…" at bounding box center [610, 143] width 283 height 229
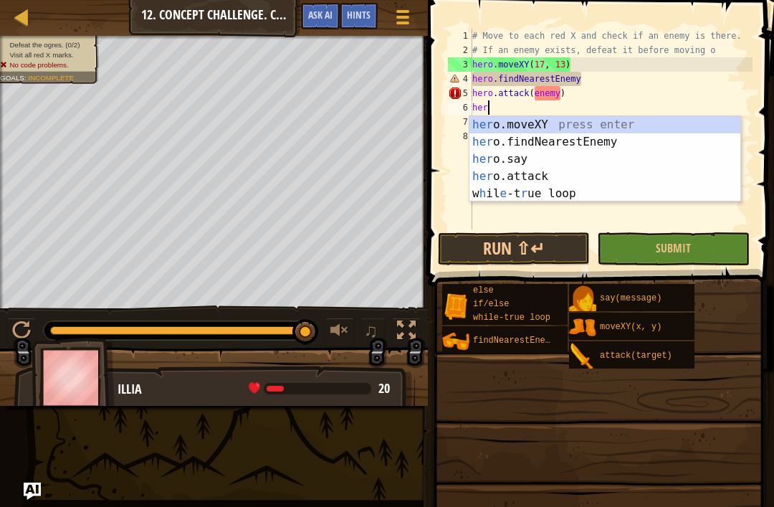
type textarea "h"
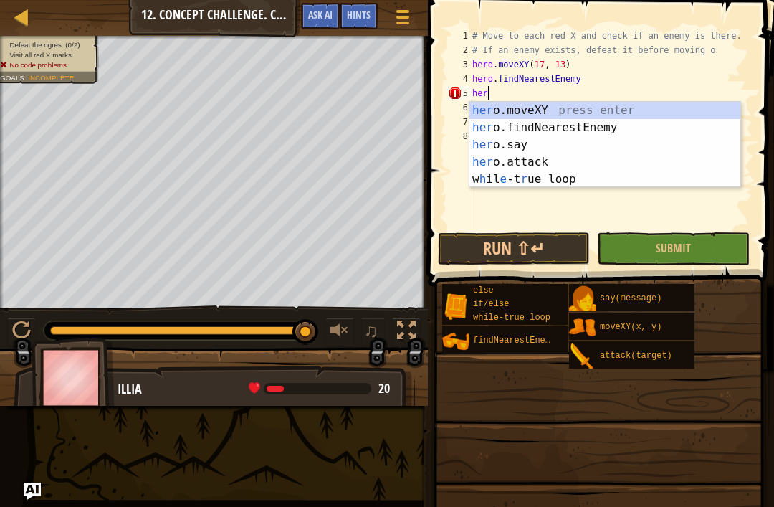
type textarea "h"
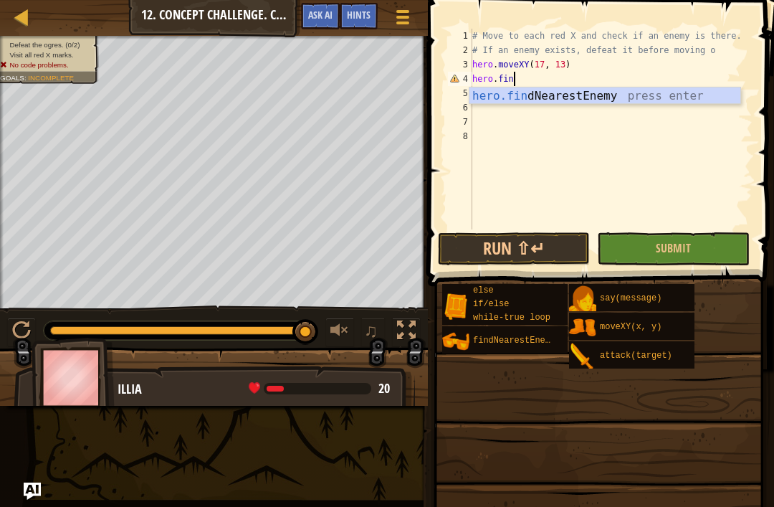
type textarea "[DOMAIN_NAME]"
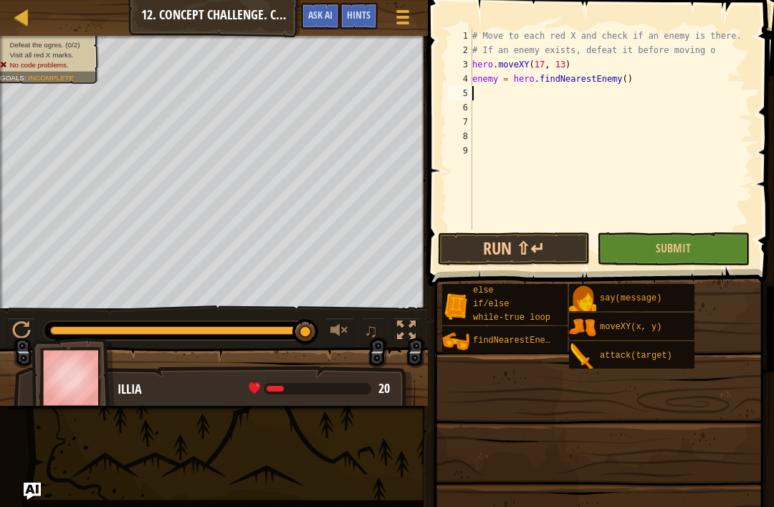
type textarea "hero.moveXY(17, 13)"
click at [666, 90] on div "# Move to each red X and check if an enemy is there. # If an enemy exists, defe…" at bounding box center [611, 143] width 284 height 229
click at [652, 84] on div "# Move to each red X and check if an enemy is there. # If an enemy exists, defe…" at bounding box center [611, 143] width 284 height 229
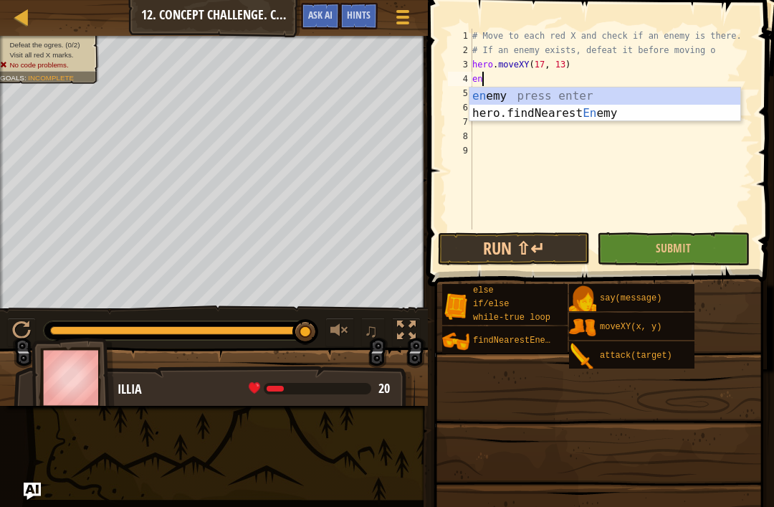
type textarea "e"
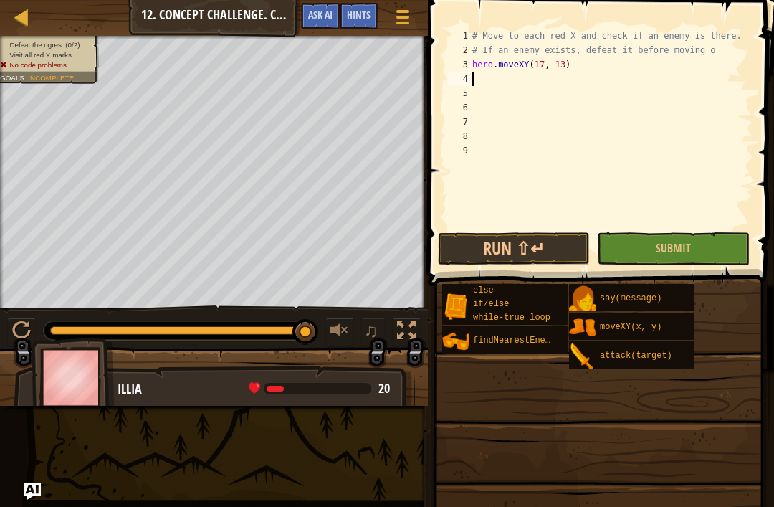
click at [32, 16] on link "Map" at bounding box center [32, 17] width 7 height 19
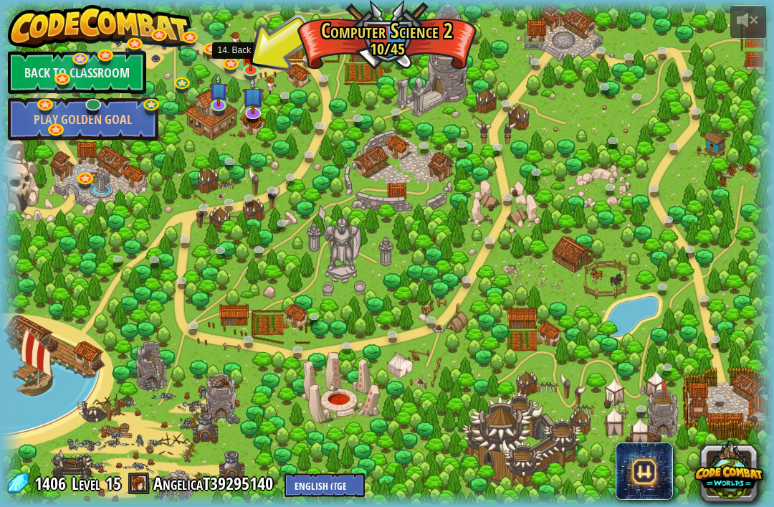
click at [259, 71] on link at bounding box center [252, 70] width 29 height 21
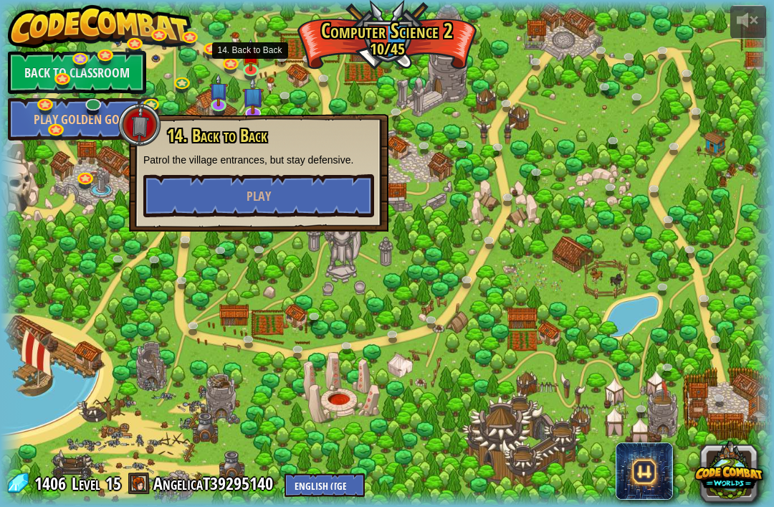
click at [322, 211] on button "Play" at bounding box center [258, 195] width 231 height 43
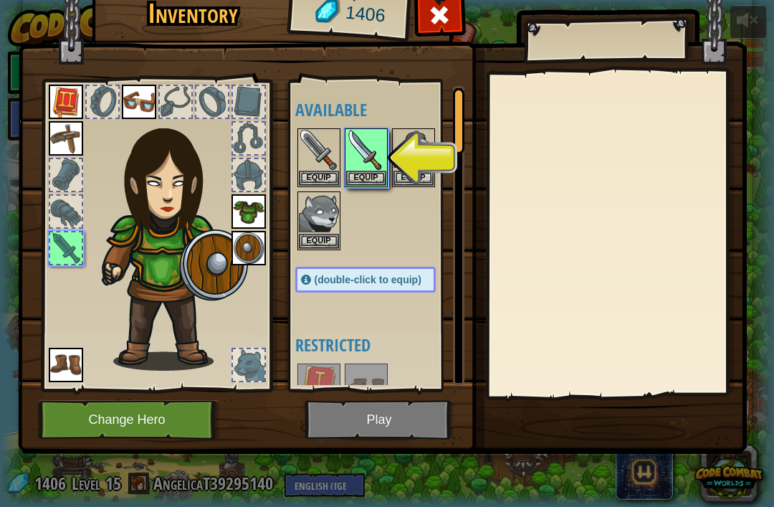
click at [371, 184] on button "Equip" at bounding box center [366, 178] width 40 height 15
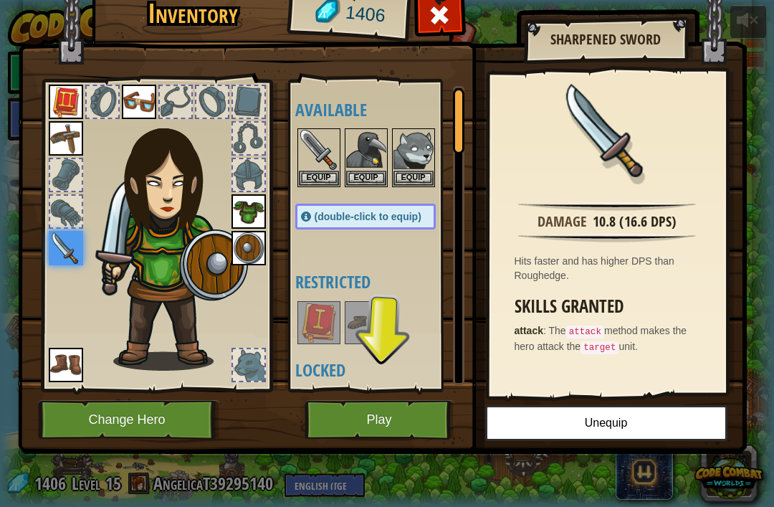
click at [382, 420] on button "Play" at bounding box center [379, 419] width 150 height 39
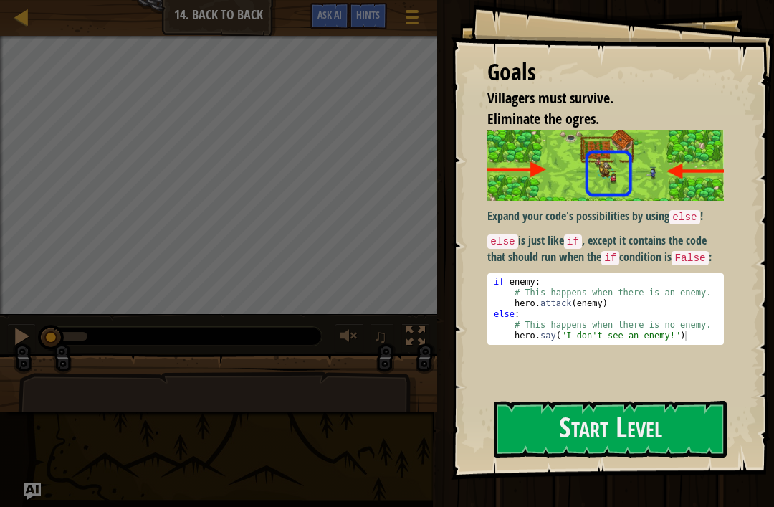
click at [691, 438] on button "Start Level" at bounding box center [610, 429] width 233 height 57
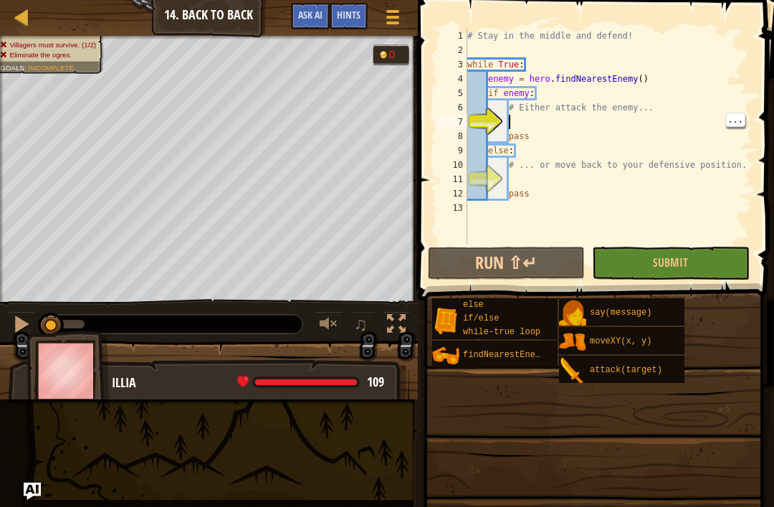
click at [547, 125] on div "# Stay in the middle and defend! while True : enemy = hero . findNearestEnemy (…" at bounding box center [608, 151] width 288 height 244
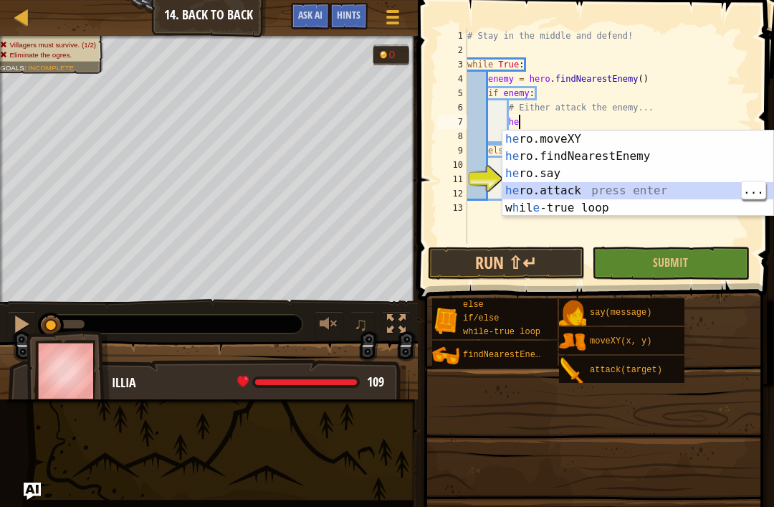
click at [614, 182] on div "he ro.moveXY press enter he ro.findNearestEnemy press enter he ro.say press ent…" at bounding box center [637, 190] width 271 height 120
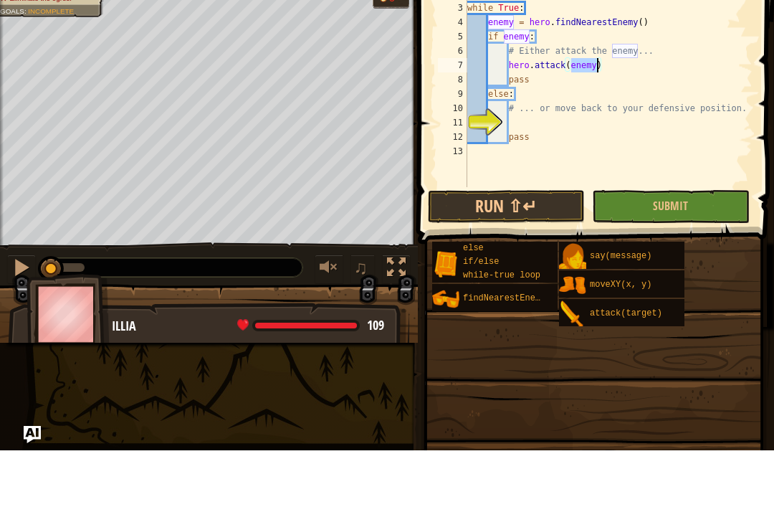
type textarea "pass"
click at [578, 123] on div "# Stay in the middle and defend! while True : enemy = hero . findNearestEnemy (…" at bounding box center [608, 151] width 288 height 244
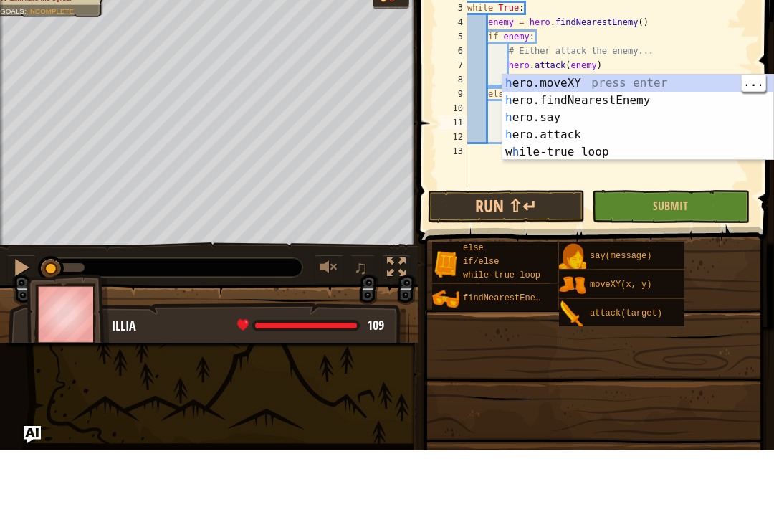
click at [639, 131] on div "h ero.moveXY press enter h ero.findNearestEnemy press enter h ero.say press ent…" at bounding box center [637, 191] width 271 height 120
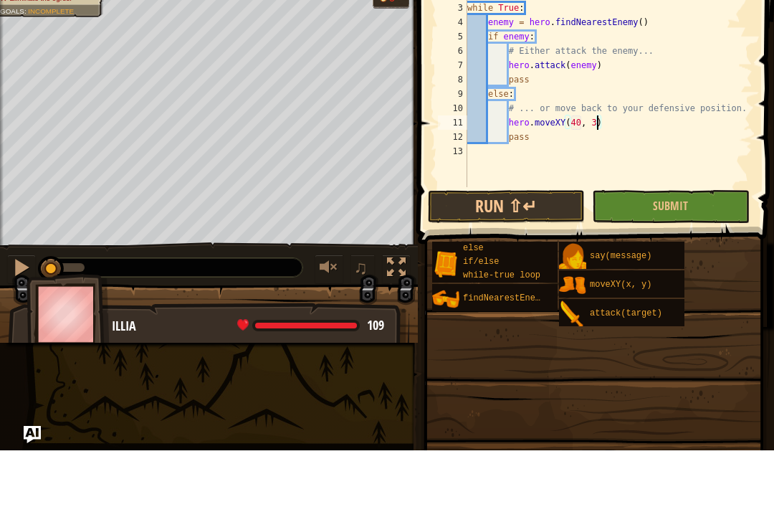
scroll to position [7, 11]
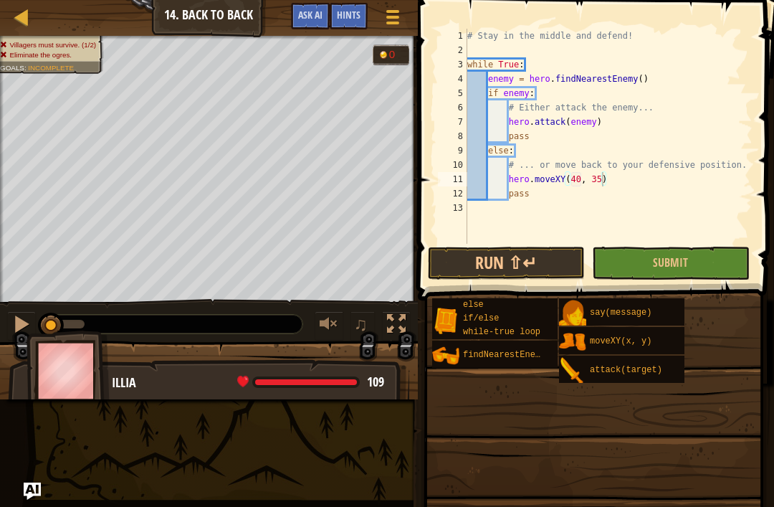
type textarea "hero.moveXY(40, 35)"
click at [557, 269] on button "Run ⇧↵" at bounding box center [506, 262] width 157 height 33
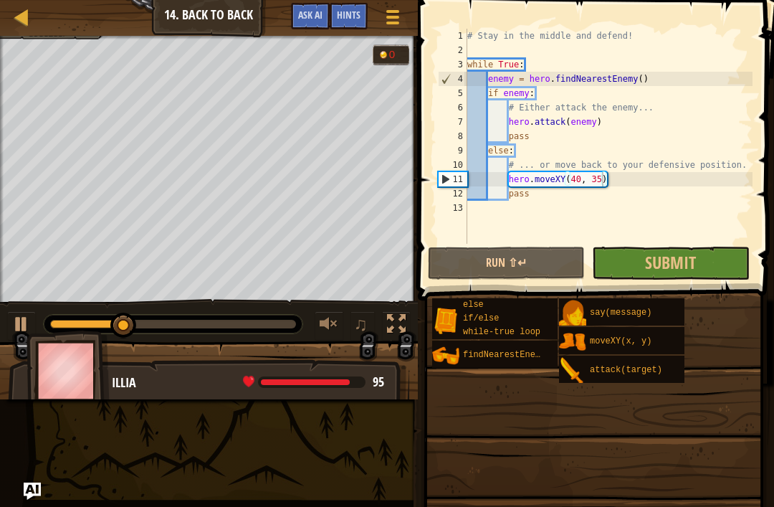
click at [707, 266] on button "Submit" at bounding box center [670, 262] width 157 height 33
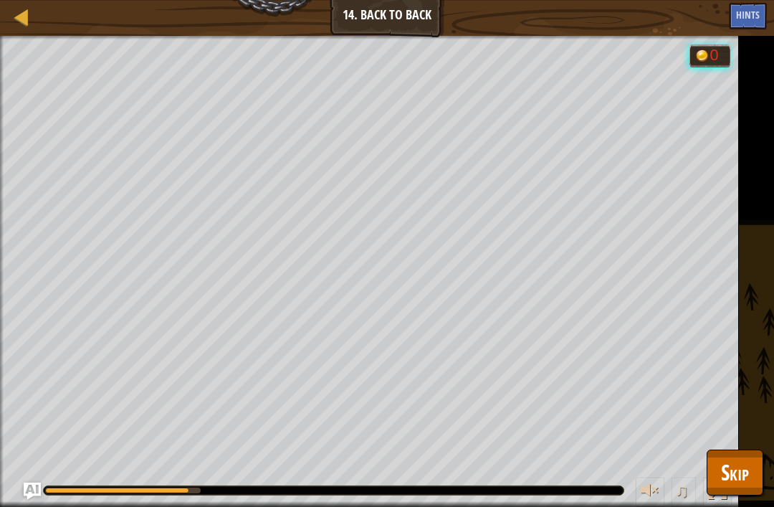
click at [741, 478] on span "Skip" at bounding box center [735, 471] width 28 height 29
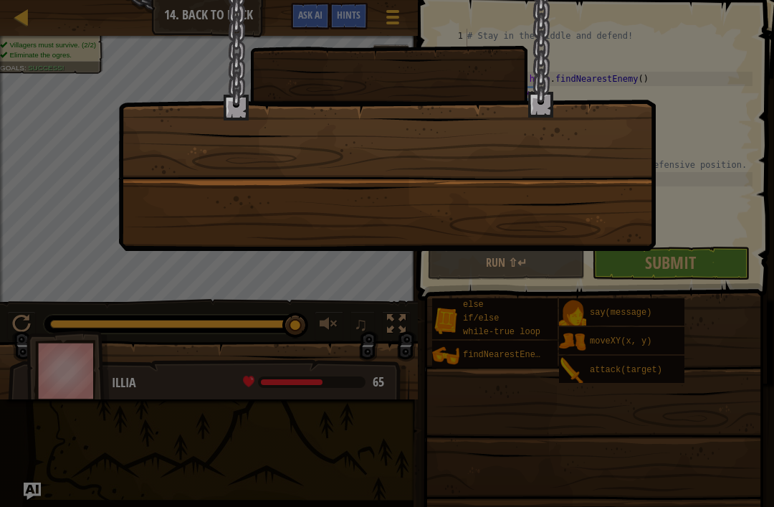
click at [650, 110] on div at bounding box center [386, 125] width 537 height 251
click at [673, 99] on div at bounding box center [387, 253] width 774 height 507
click at [614, 156] on div at bounding box center [386, 125] width 537 height 251
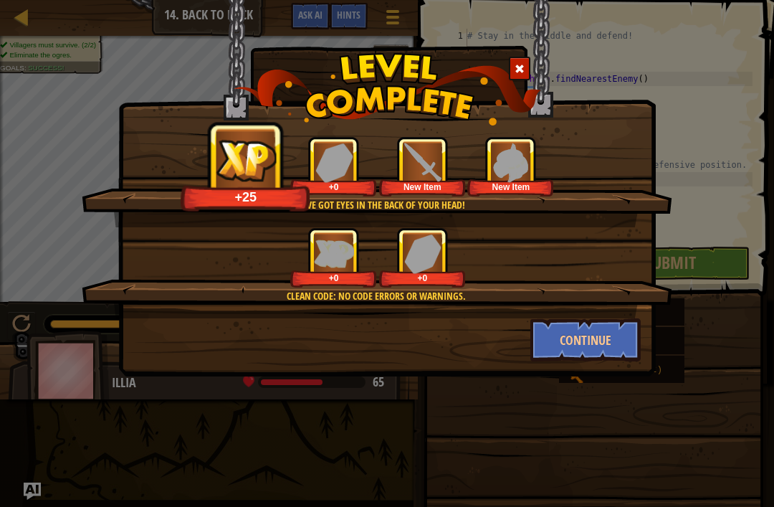
click at [623, 332] on button "Continue" at bounding box center [585, 339] width 111 height 43
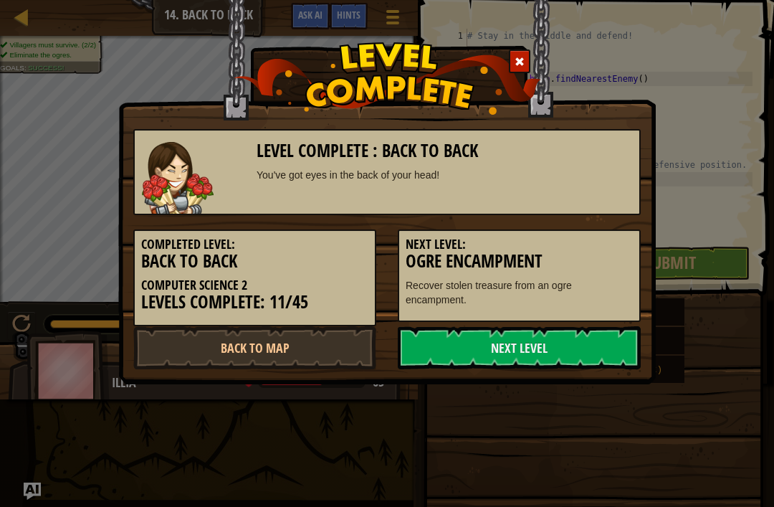
click at [612, 347] on link "Next Level" at bounding box center [519, 347] width 243 height 43
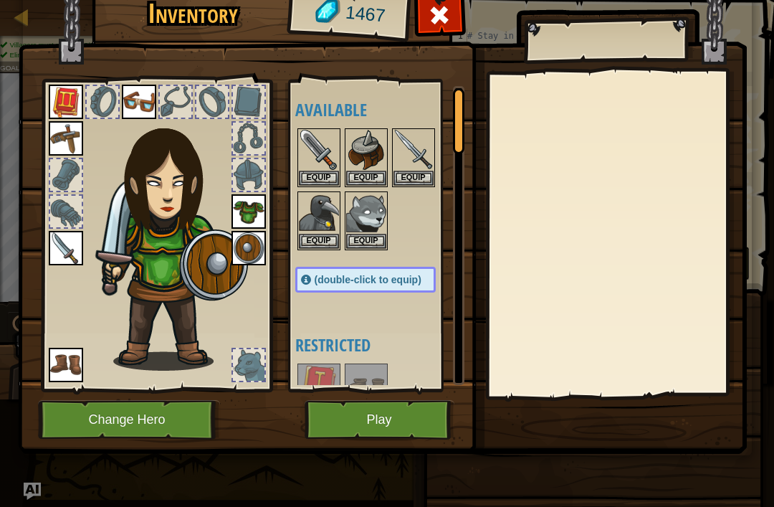
click at [417, 417] on button "Play" at bounding box center [379, 419] width 150 height 39
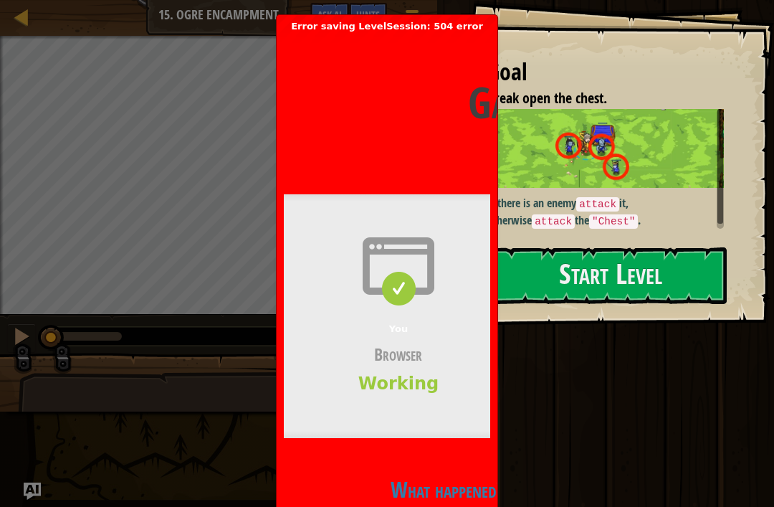
click at [462, 487] on h2 "What happened?" at bounding box center [447, 489] width 327 height 28
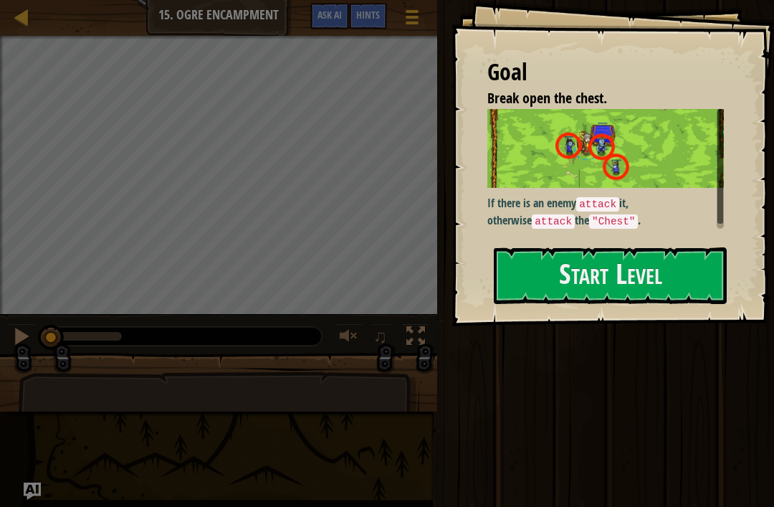
click at [700, 280] on button "Start Level" at bounding box center [610, 275] width 233 height 57
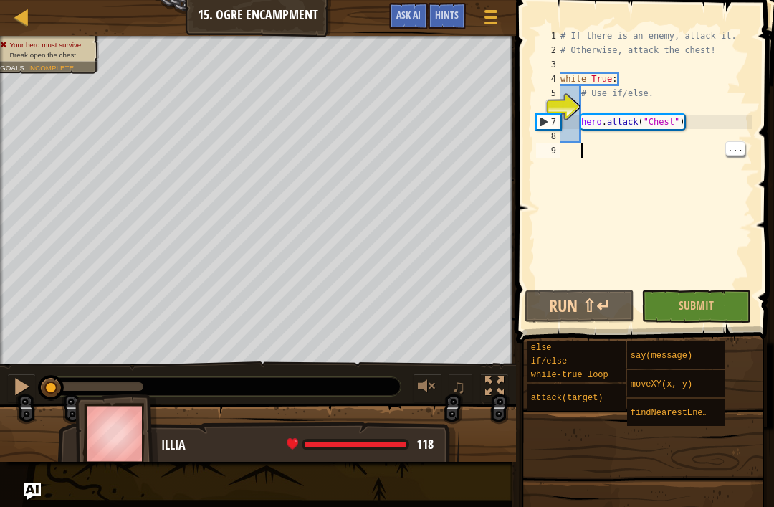
click at [626, 140] on div "# If there is an enemy, attack it. # Otherwise, attack the chest! while True : …" at bounding box center [654, 172] width 195 height 287
type textarea "h"
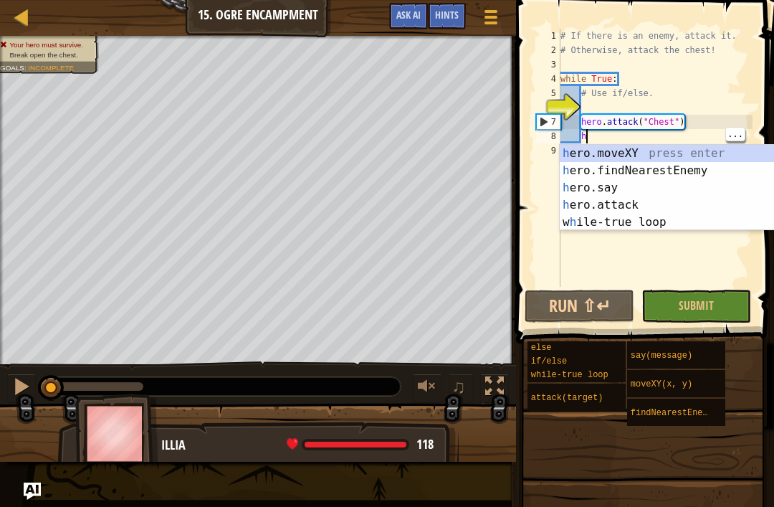
scroll to position [7, 1]
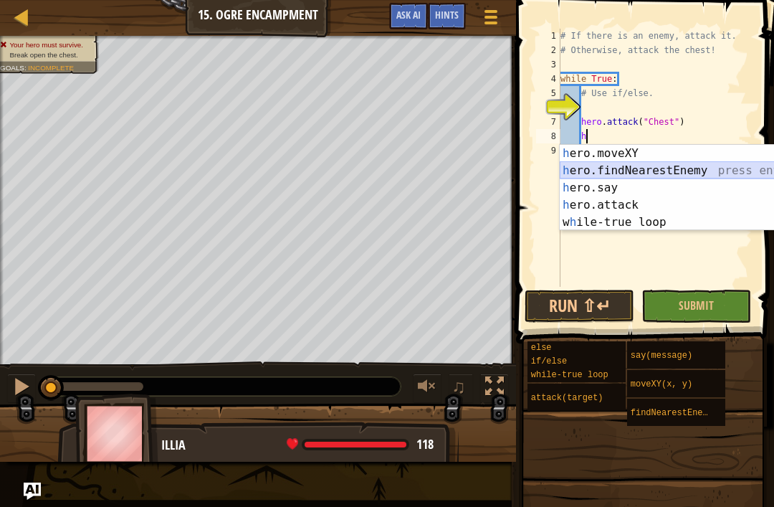
click at [711, 168] on div "h ero.moveXY press enter h ero.findNearestEnemy press enter h ero.say press ent…" at bounding box center [695, 205] width 271 height 120
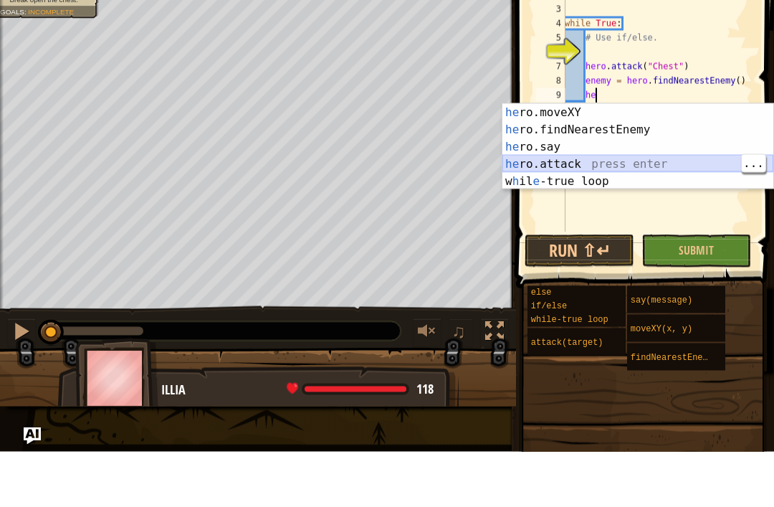
click at [647, 163] on div "he ro.moveXY press enter he ro.findNearestEnemy press enter he ro.say press ent…" at bounding box center [637, 219] width 271 height 120
type textarea "hero.attack(enemy)"
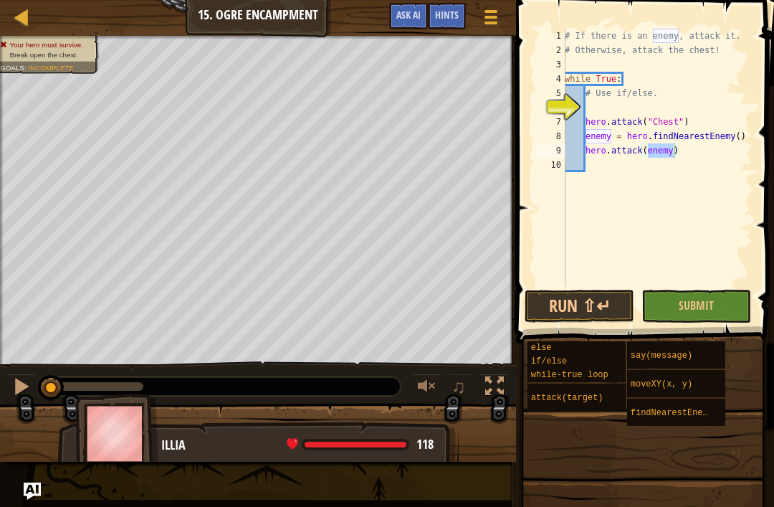
click at [714, 313] on button "Submit" at bounding box center [696, 305] width 110 height 33
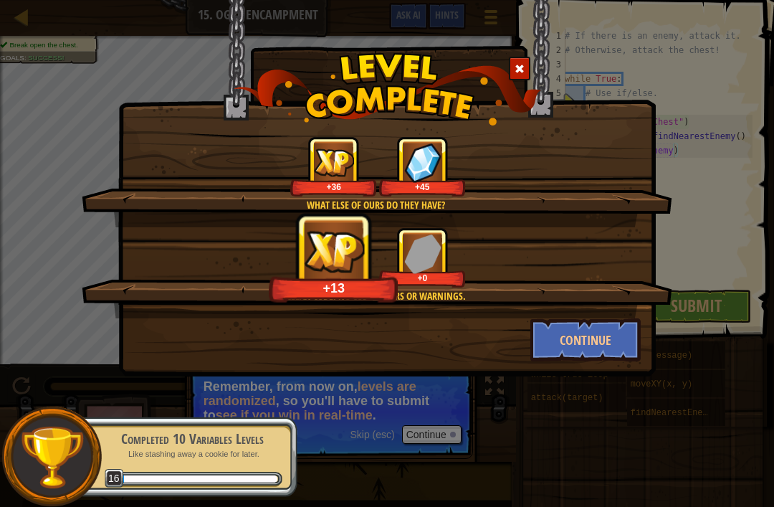
click at [579, 354] on button "Continue" at bounding box center [585, 339] width 111 height 43
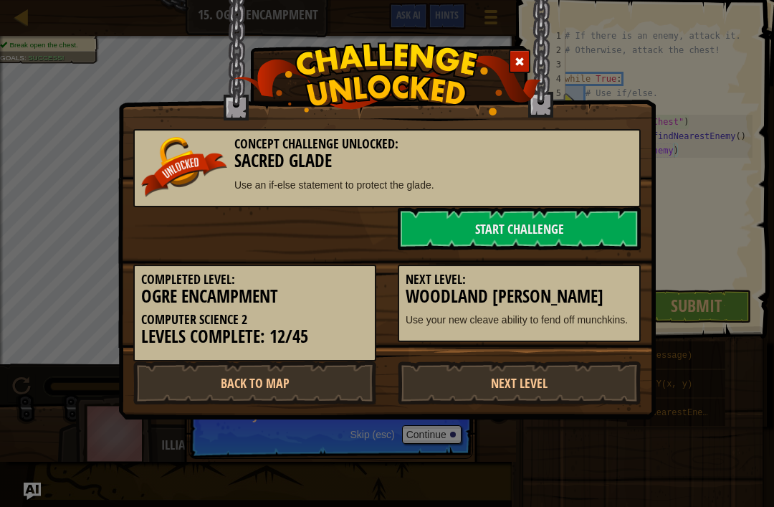
click at [581, 221] on link "Start Challenge" at bounding box center [519, 228] width 243 height 43
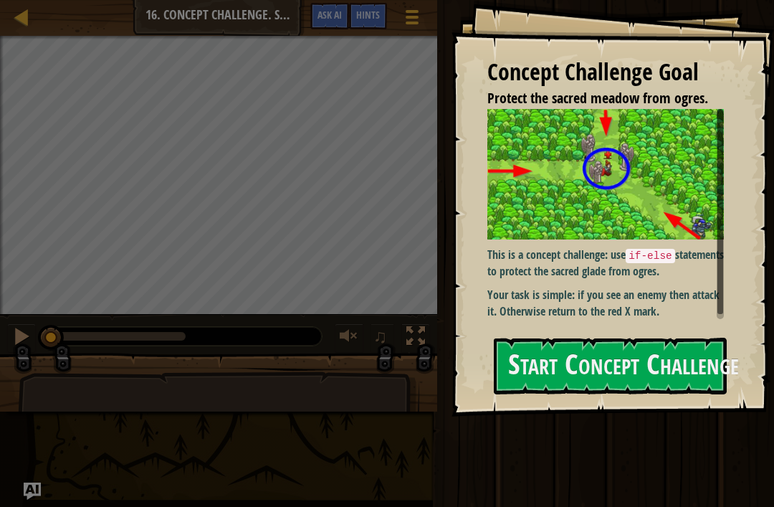
click at [657, 346] on button "Start Concept Challenge" at bounding box center [610, 365] width 233 height 57
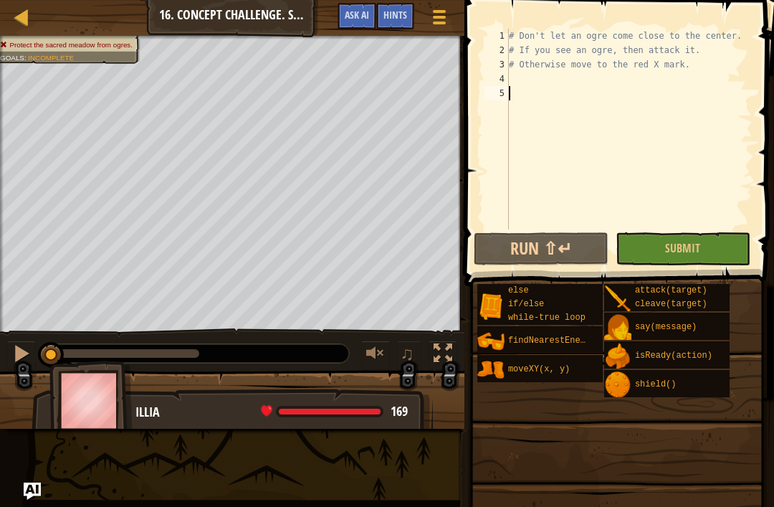
click at [24, 20] on div at bounding box center [22, 17] width 18 height 18
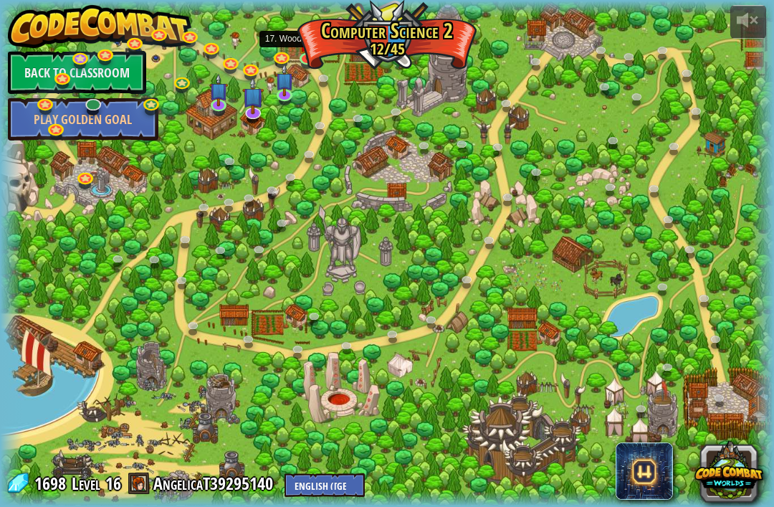
click at [313, 49] on img at bounding box center [307, 43] width 19 height 33
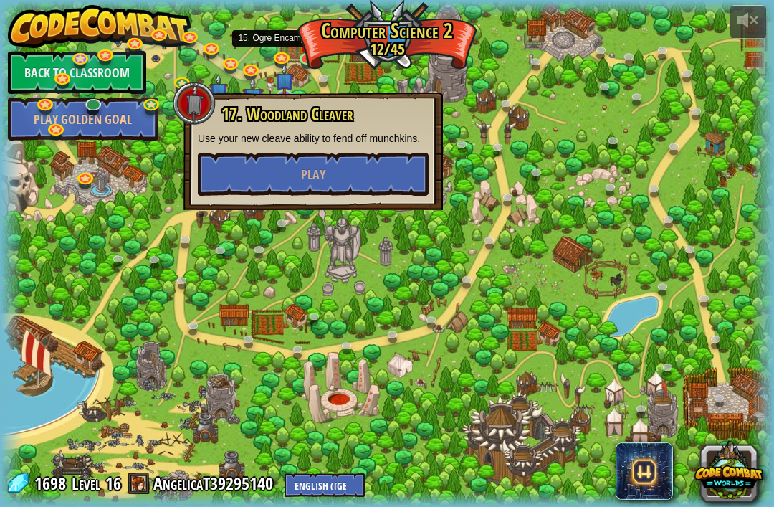
click at [288, 52] on link at bounding box center [283, 59] width 29 height 21
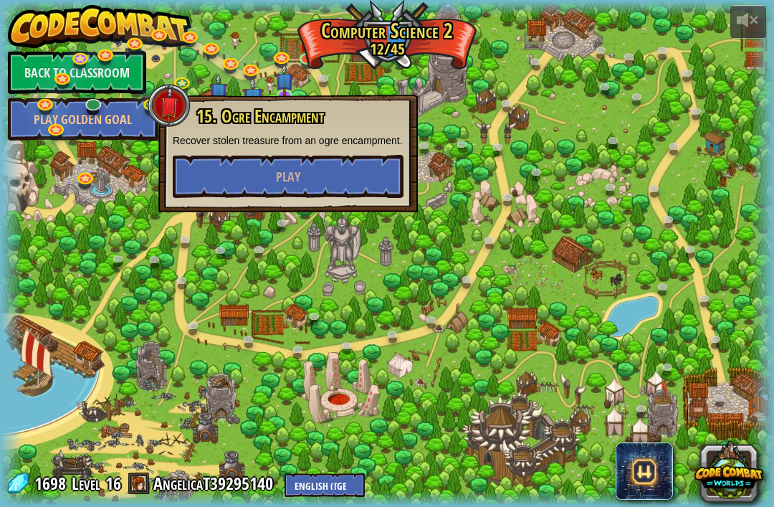
click at [484, 173] on div at bounding box center [387, 254] width 774 height 506
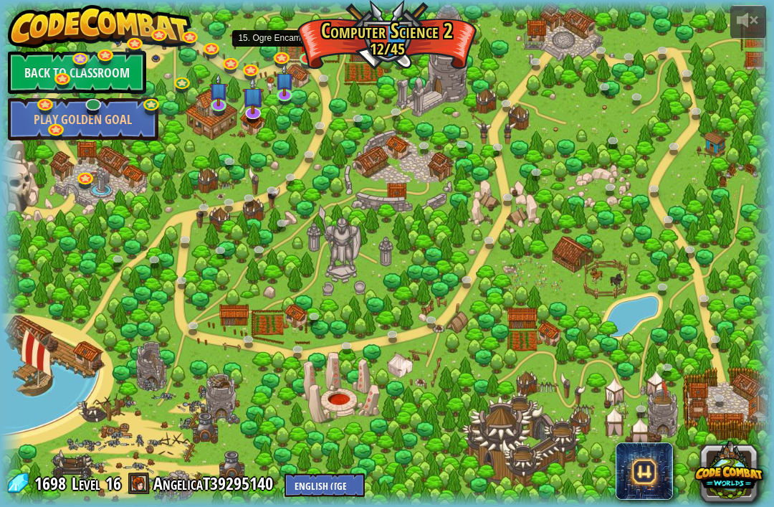
click at [288, 49] on link at bounding box center [283, 59] width 29 height 21
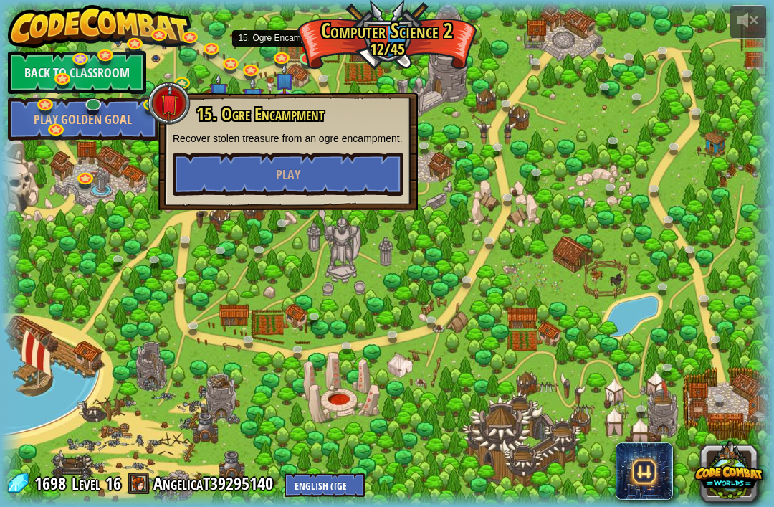
click at [491, 183] on div at bounding box center [387, 254] width 774 height 506
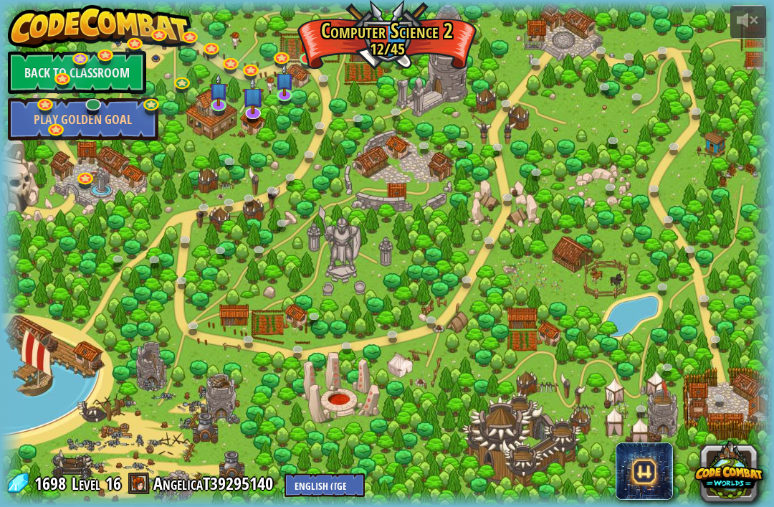
click at [307, 62] on link at bounding box center [308, 59] width 29 height 21
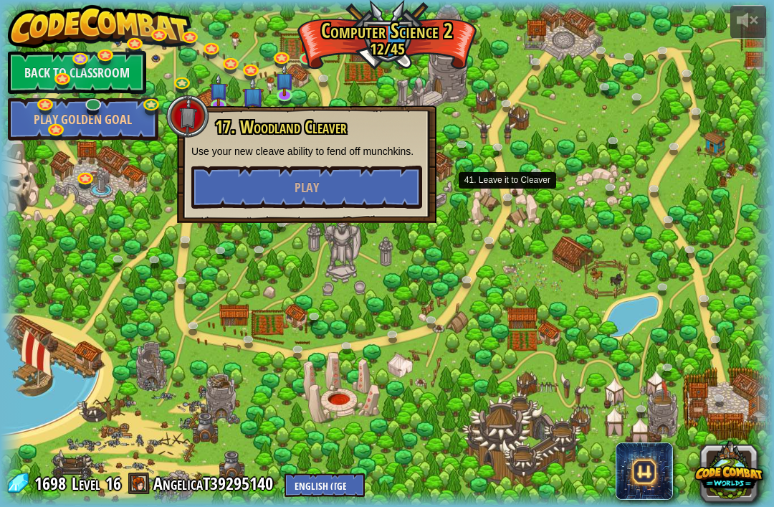
click at [511, 200] on link at bounding box center [511, 199] width 29 height 21
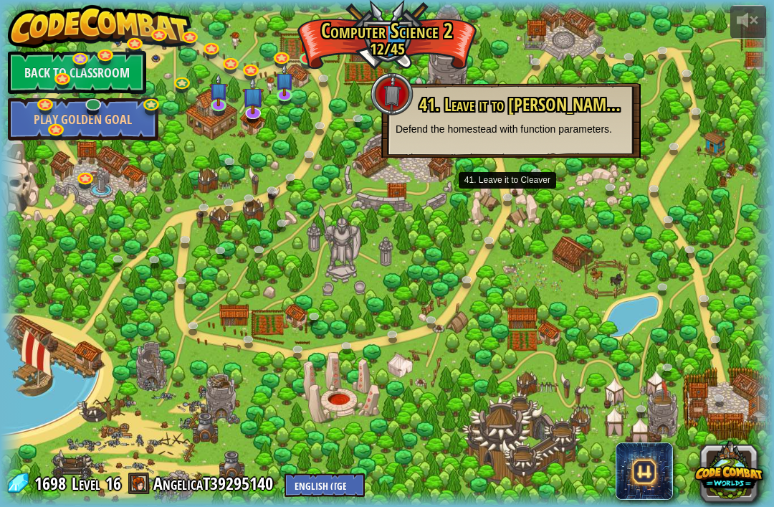
click at [470, 432] on div at bounding box center [387, 254] width 774 height 506
